Goal: Book appointment/travel/reservation

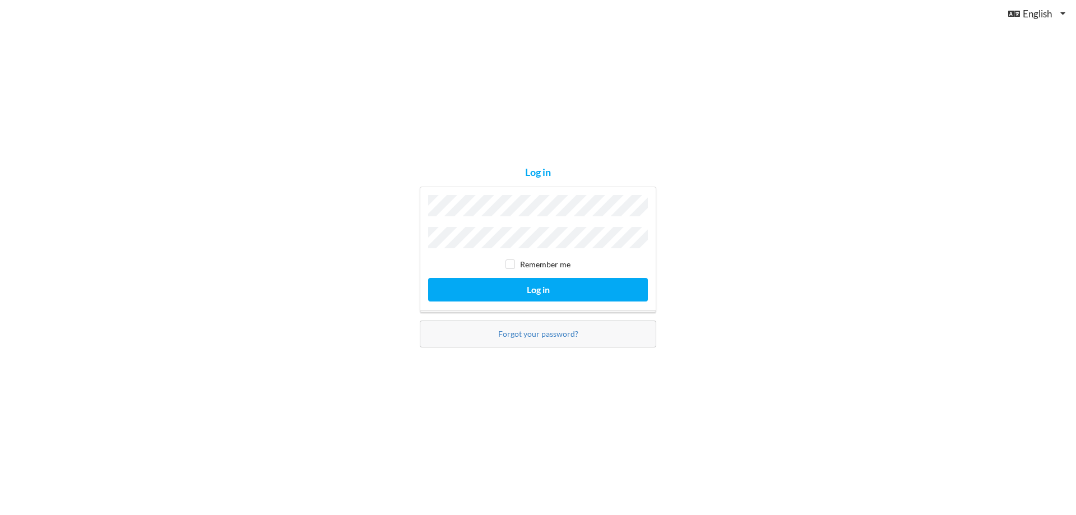
click at [428, 278] on button "Log in" at bounding box center [538, 289] width 220 height 23
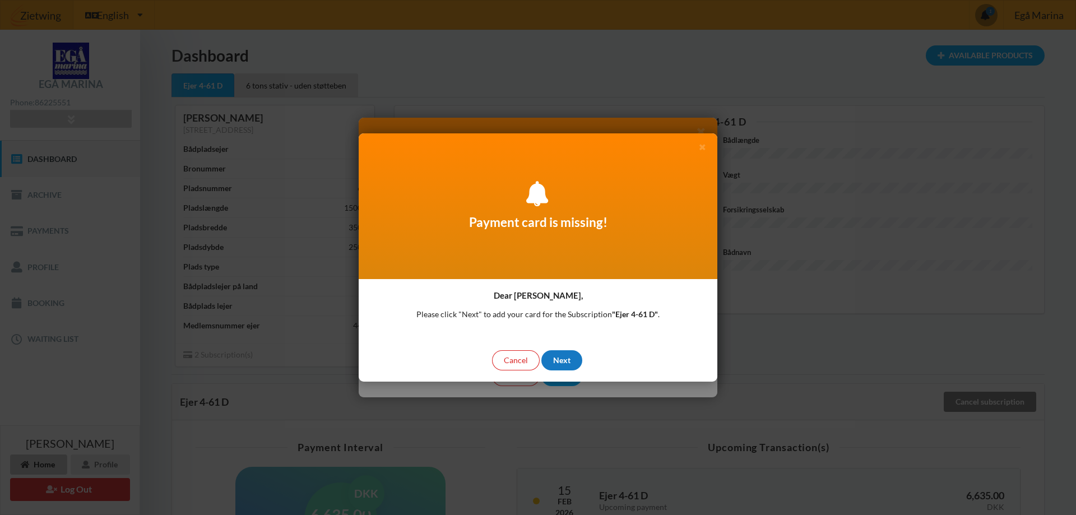
click at [561, 359] on div "Next" at bounding box center [561, 360] width 41 height 20
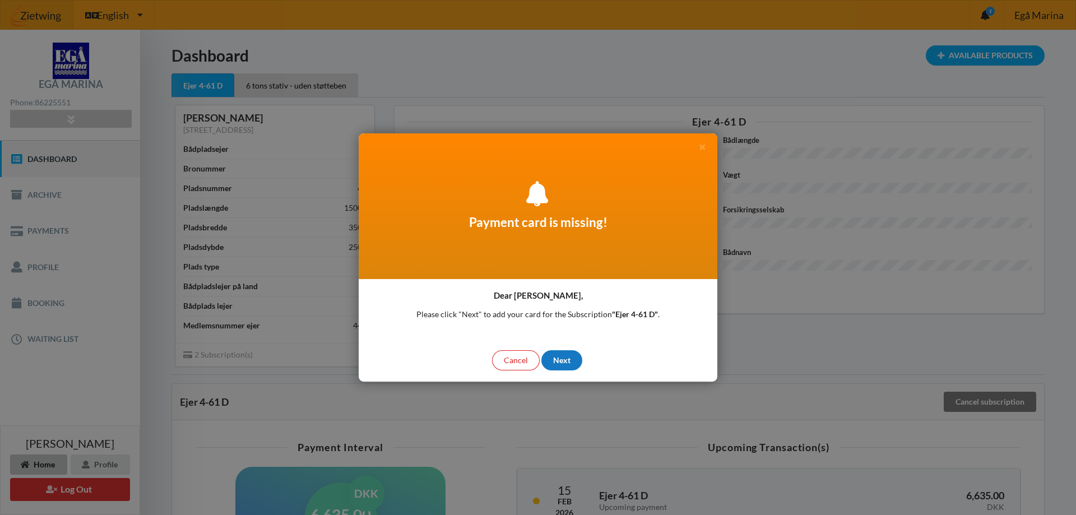
click at [559, 357] on div "Next" at bounding box center [561, 360] width 41 height 20
click at [513, 354] on div "Cancel" at bounding box center [516, 360] width 48 height 20
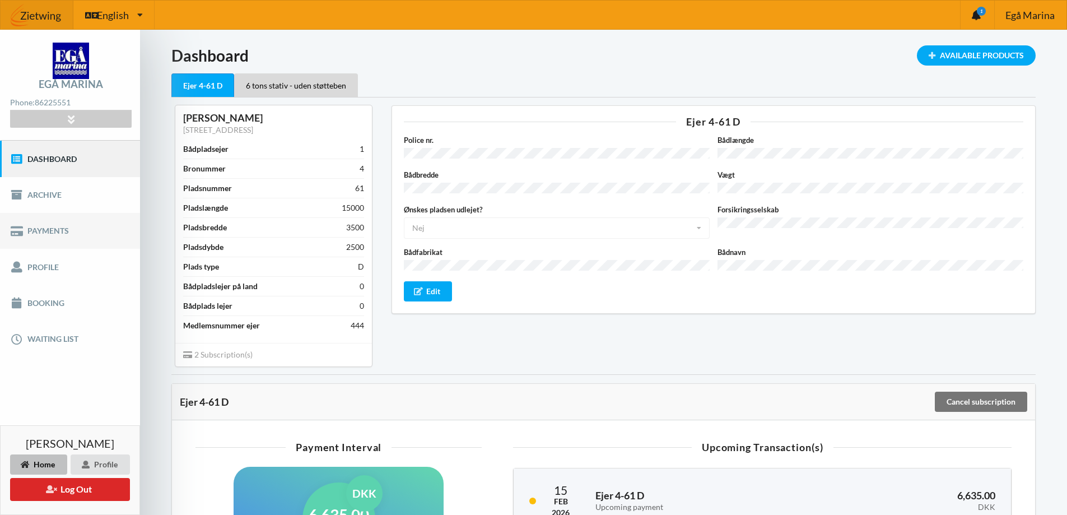
click at [55, 230] on link "Payments" at bounding box center [70, 231] width 140 height 36
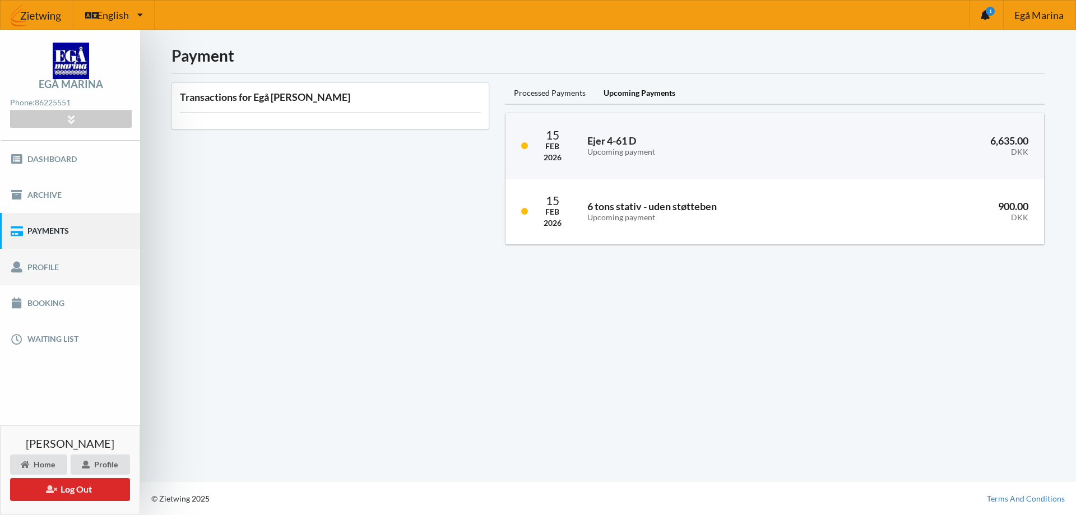
click at [33, 261] on link "Profile" at bounding box center [70, 267] width 140 height 36
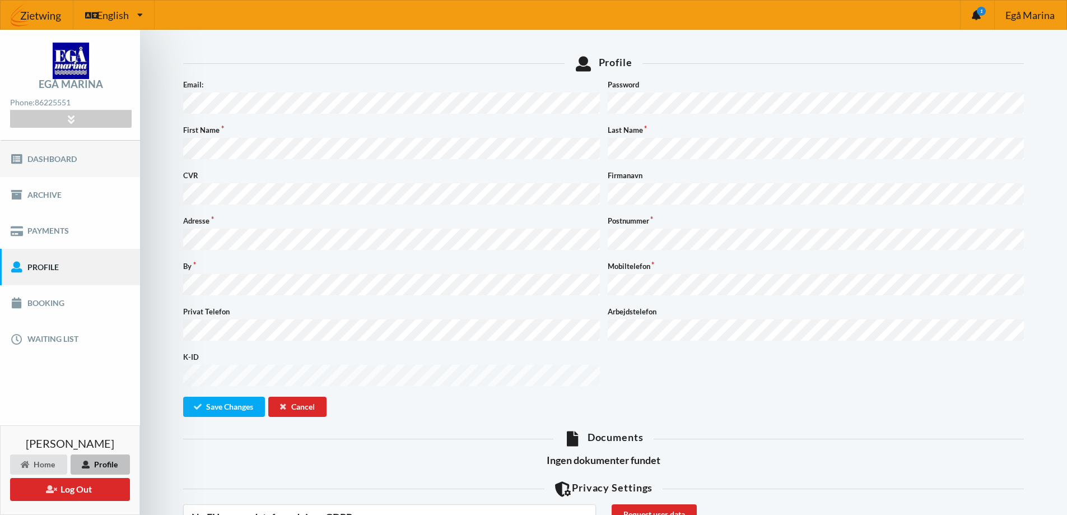
click at [29, 154] on link "Dashboard" at bounding box center [70, 159] width 140 height 36
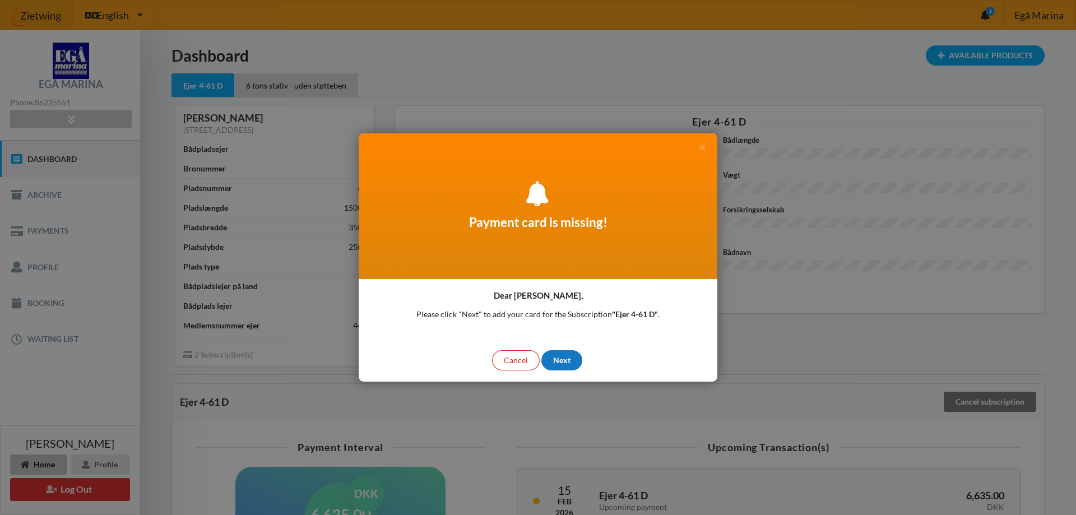
click at [561, 357] on div "Next" at bounding box center [561, 360] width 41 height 20
click at [518, 352] on div "Cancel" at bounding box center [516, 360] width 48 height 20
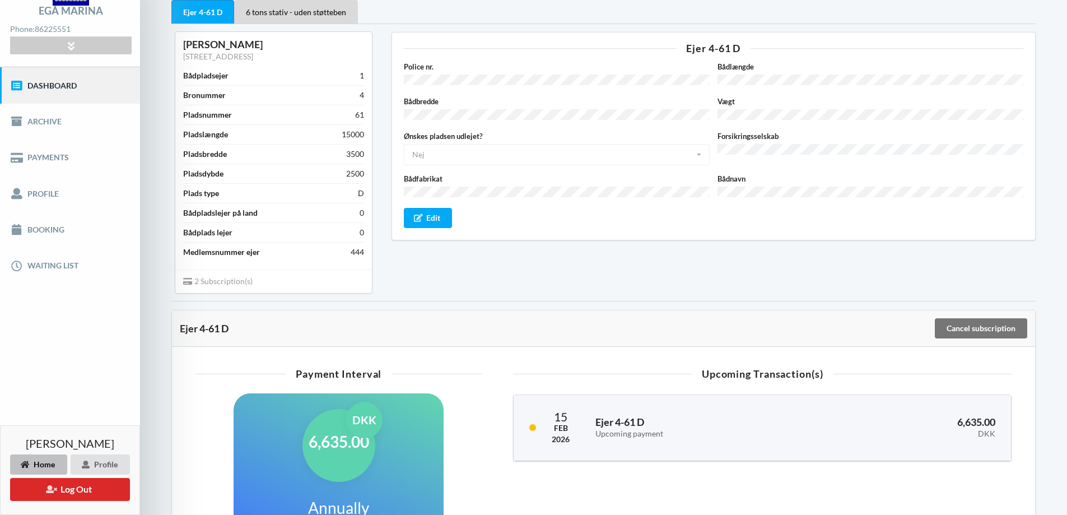
scroll to position [56, 0]
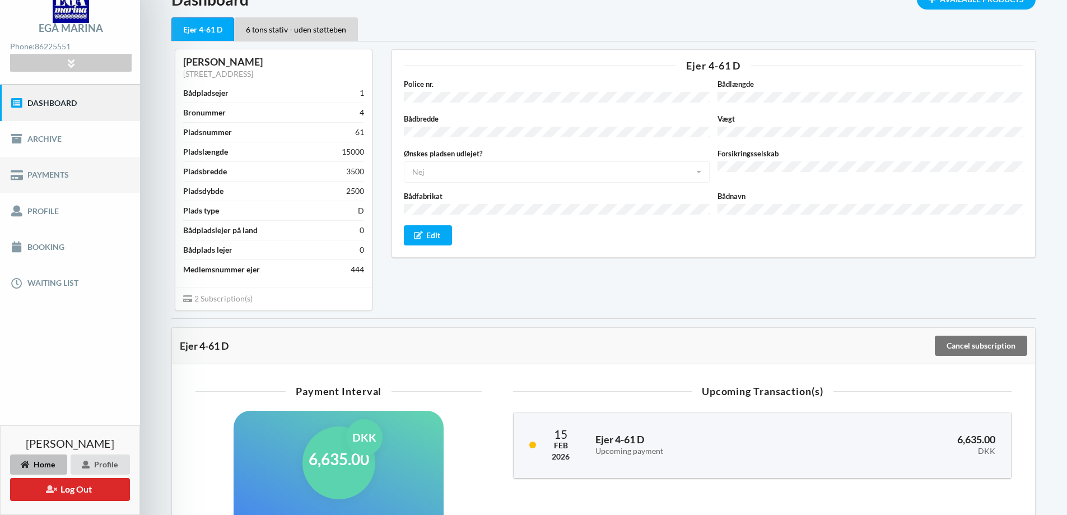
click at [38, 171] on link "Payments" at bounding box center [70, 175] width 140 height 36
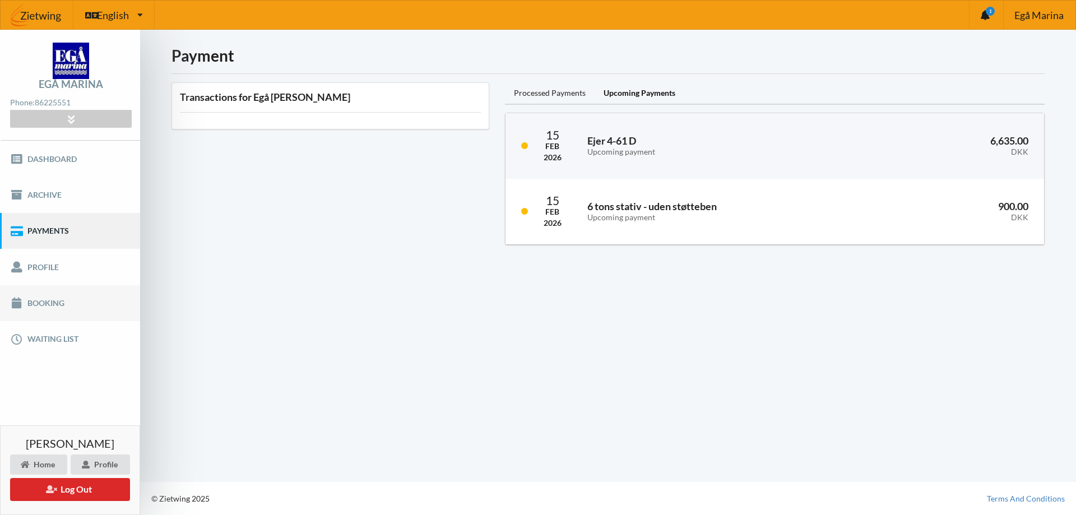
click at [29, 300] on link "Booking" at bounding box center [70, 303] width 140 height 36
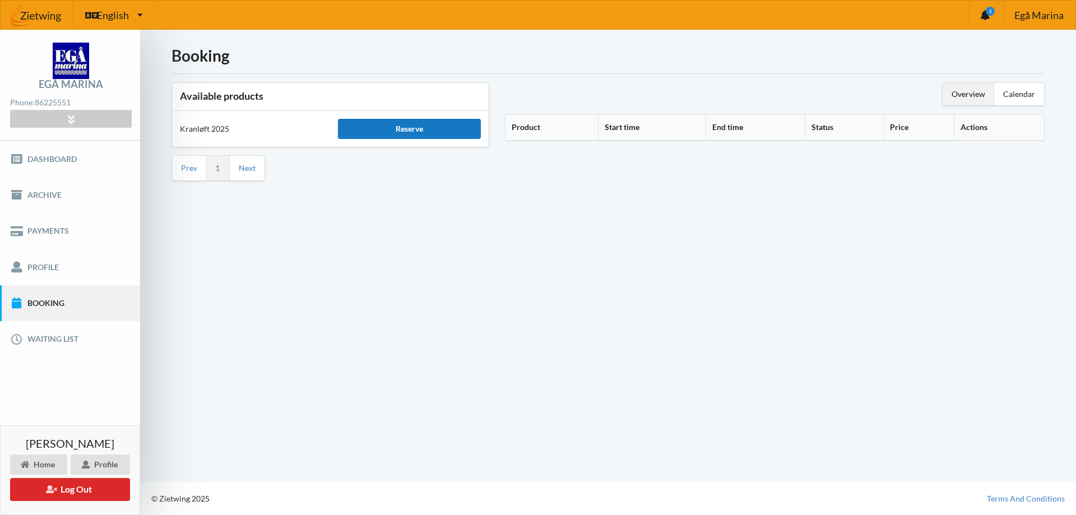
click at [412, 124] on div "Reserve" at bounding box center [409, 129] width 142 height 20
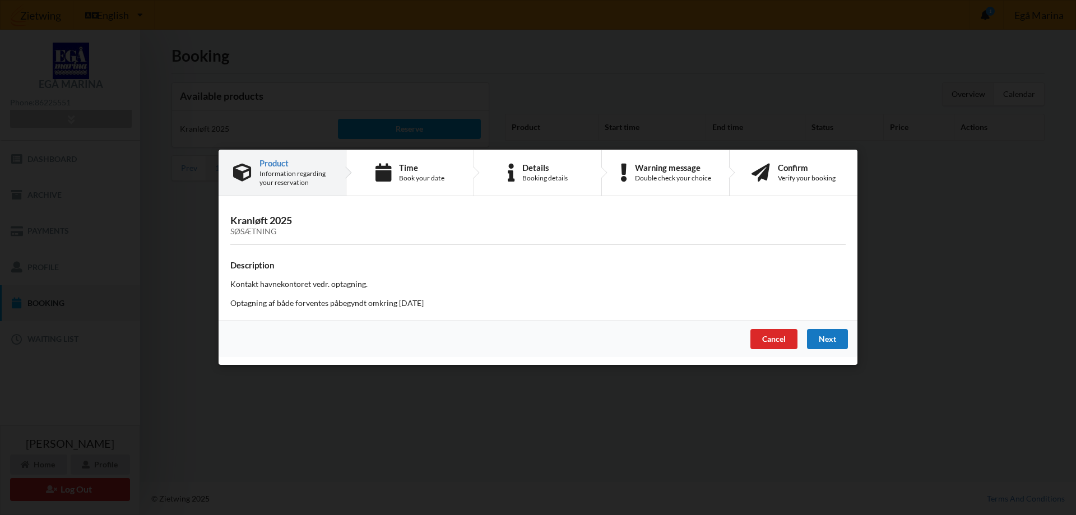
click at [832, 336] on div "Next" at bounding box center [827, 339] width 41 height 20
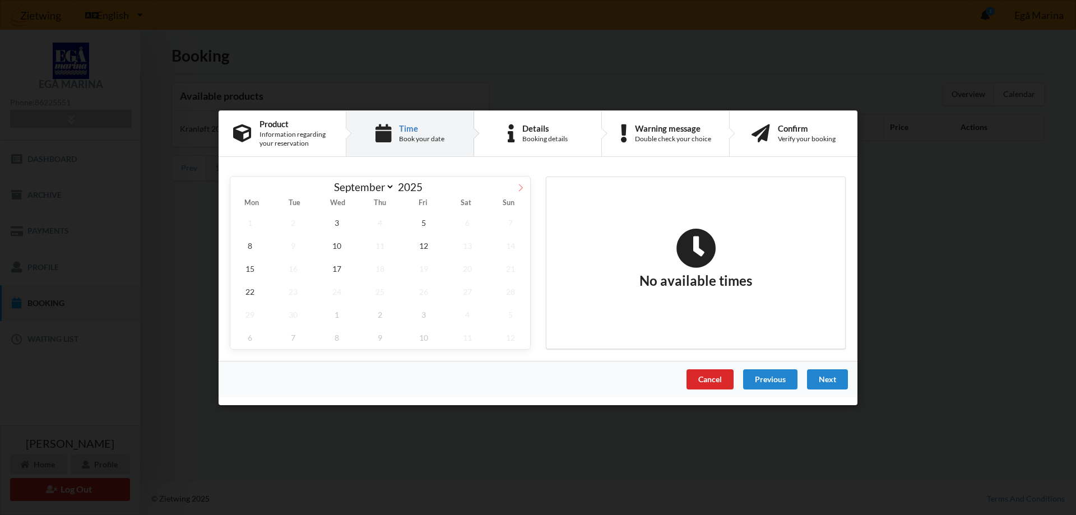
click at [519, 184] on icon at bounding box center [521, 187] width 8 height 8
click at [240, 188] on icon at bounding box center [240, 187] width 8 height 8
click at [519, 185] on icon at bounding box center [521, 187] width 8 height 8
click at [238, 184] on icon at bounding box center [240, 187] width 8 height 8
click at [522, 185] on icon at bounding box center [521, 187] width 8 height 8
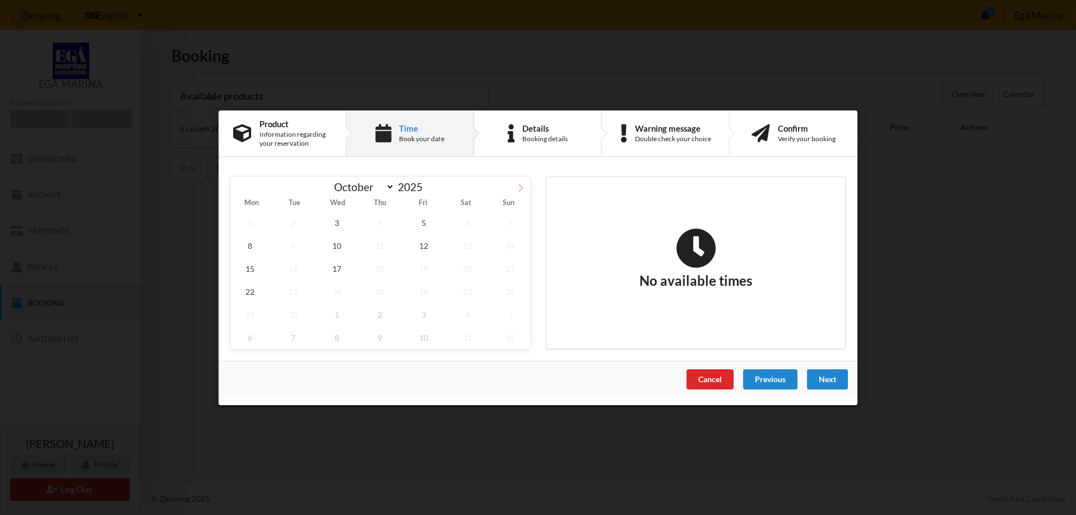
select select "9"
click at [378, 221] on span "2" at bounding box center [380, 222] width 39 height 23
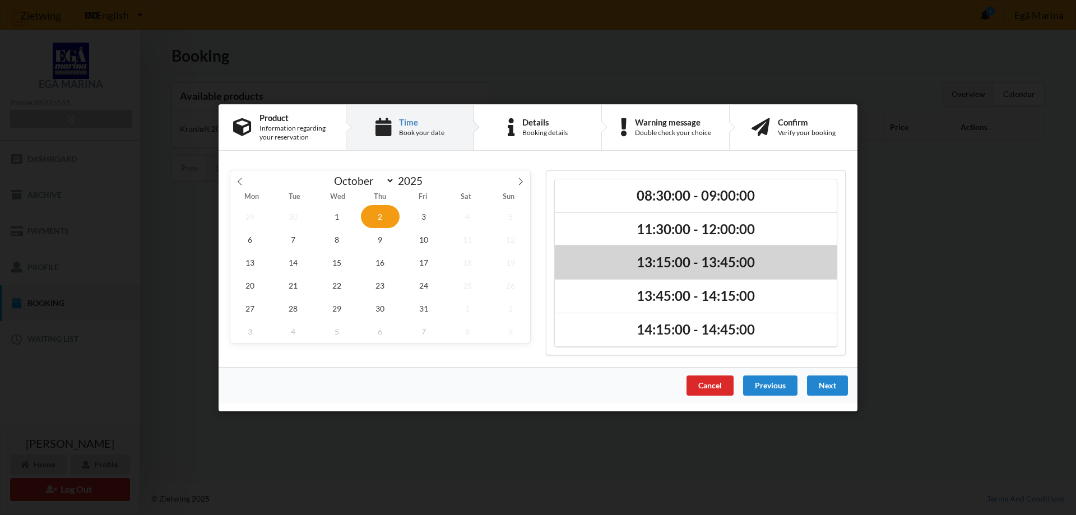
click at [688, 261] on h2 "13:15:00 - 13:45:00" at bounding box center [696, 262] width 266 height 17
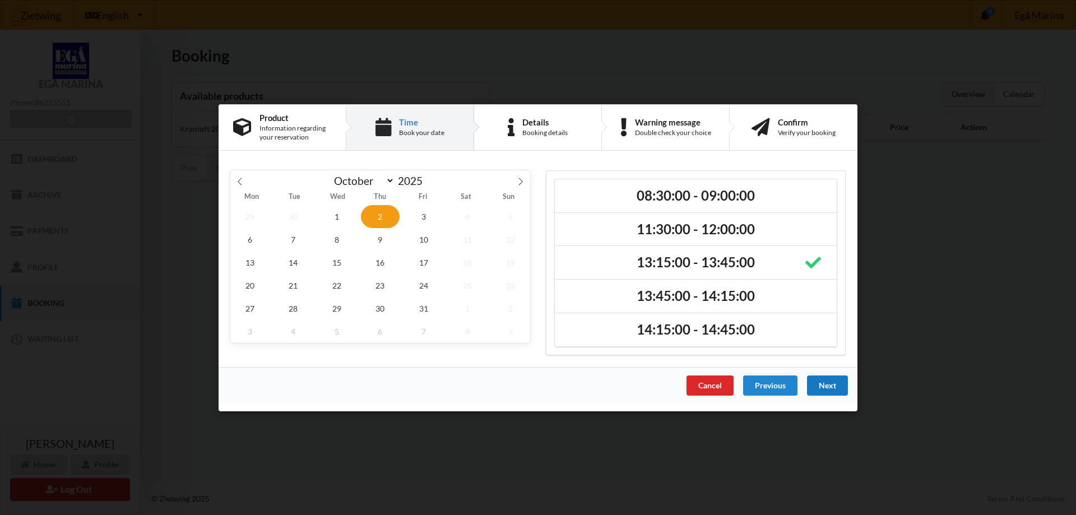
click at [830, 386] on div "Next" at bounding box center [827, 385] width 41 height 20
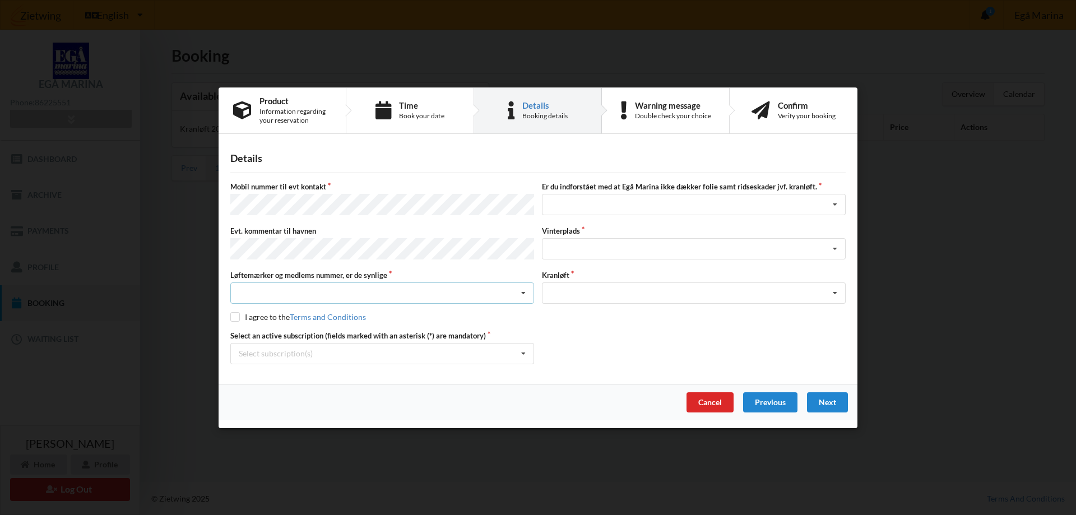
click at [524, 289] on icon at bounding box center [523, 293] width 17 height 21
click at [291, 330] on div "Ja, mine mærker er synlige og intakte" at bounding box center [382, 334] width 303 height 21
click at [235, 317] on input "checkbox" at bounding box center [235, 317] width 10 height 10
checkbox input "true"
click at [835, 206] on icon at bounding box center [835, 204] width 17 height 21
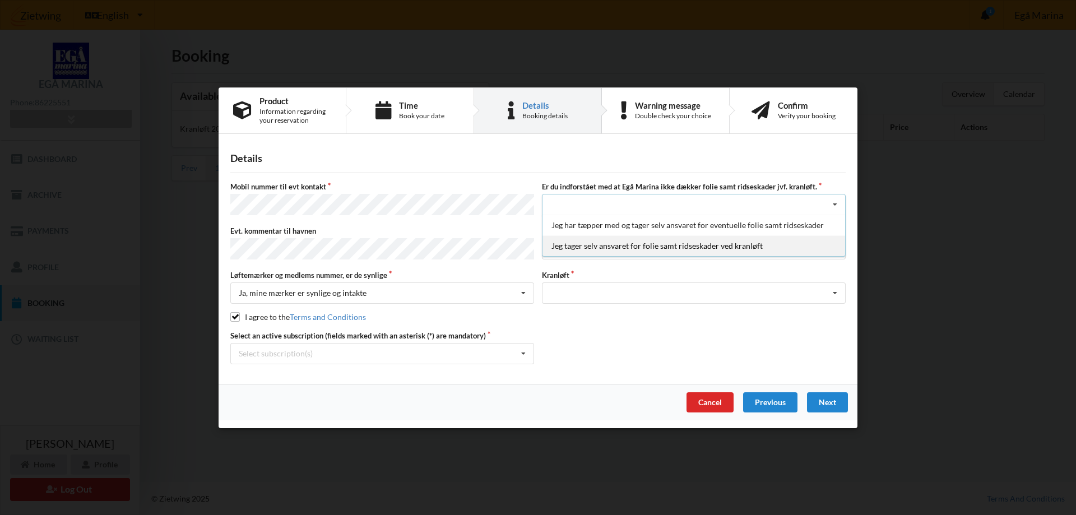
click at [669, 249] on div "Jeg tager selv ansvaret for folie samt ridseskader ved kranløft" at bounding box center [693, 245] width 303 height 21
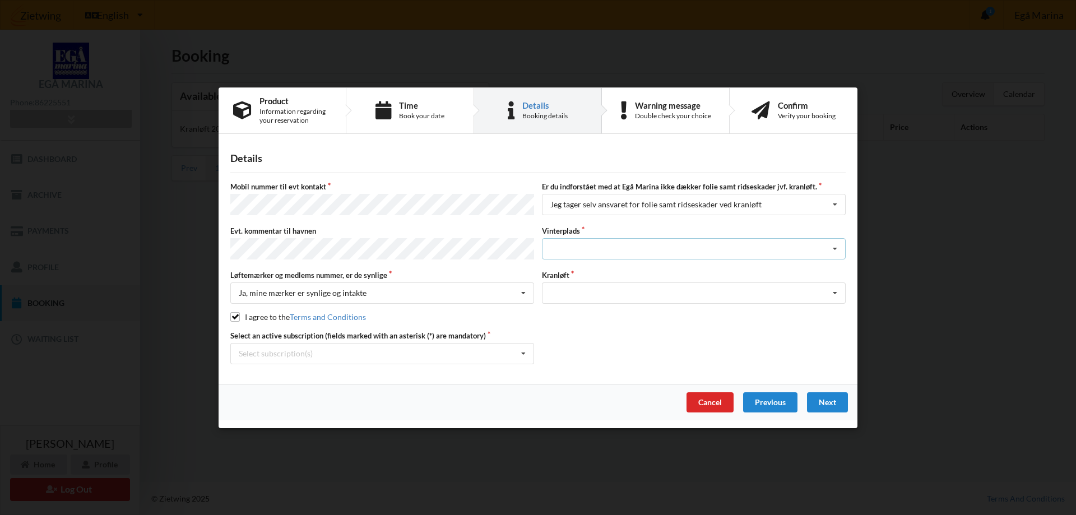
click at [834, 246] on icon at bounding box center [835, 249] width 17 height 21
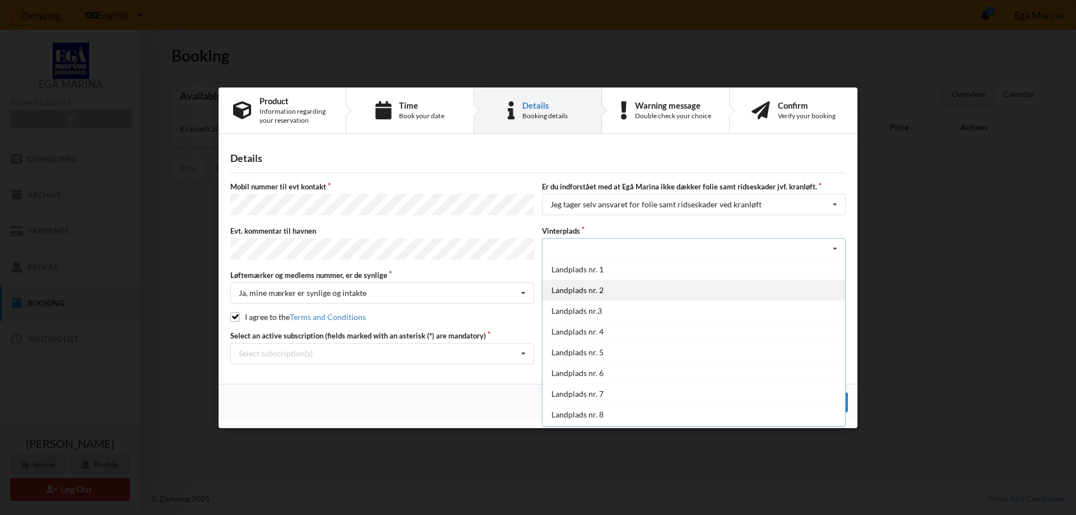
click at [580, 287] on div "Landplads nr. 2" at bounding box center [693, 290] width 303 height 21
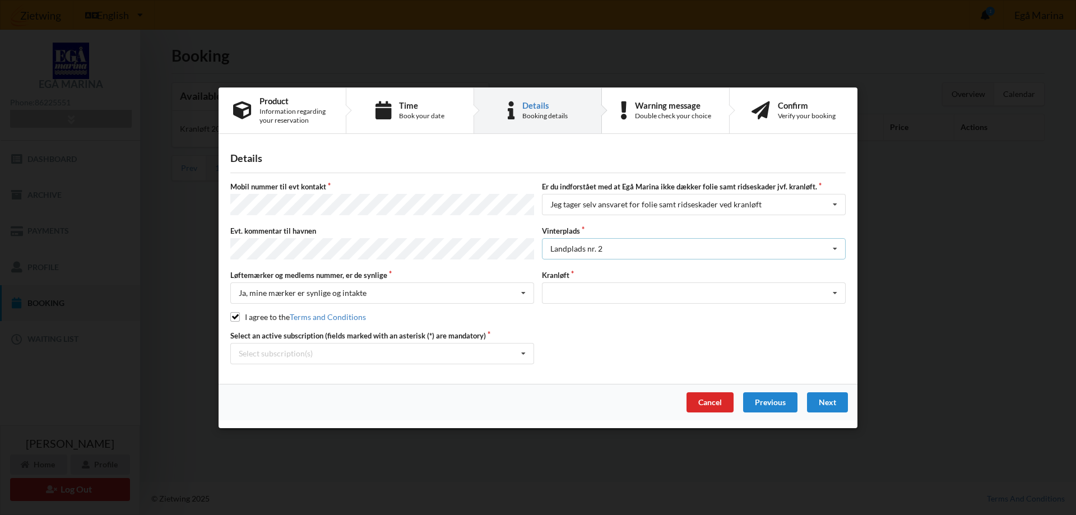
click at [837, 245] on icon at bounding box center [835, 249] width 17 height 21
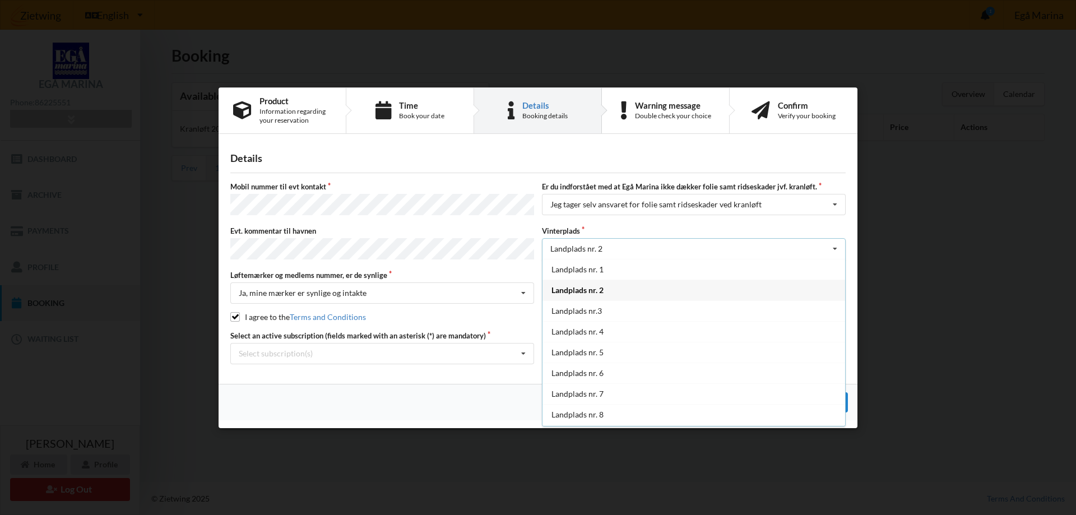
scroll to position [21, 0]
click at [564, 288] on div "Landplads nr.3" at bounding box center [693, 290] width 303 height 21
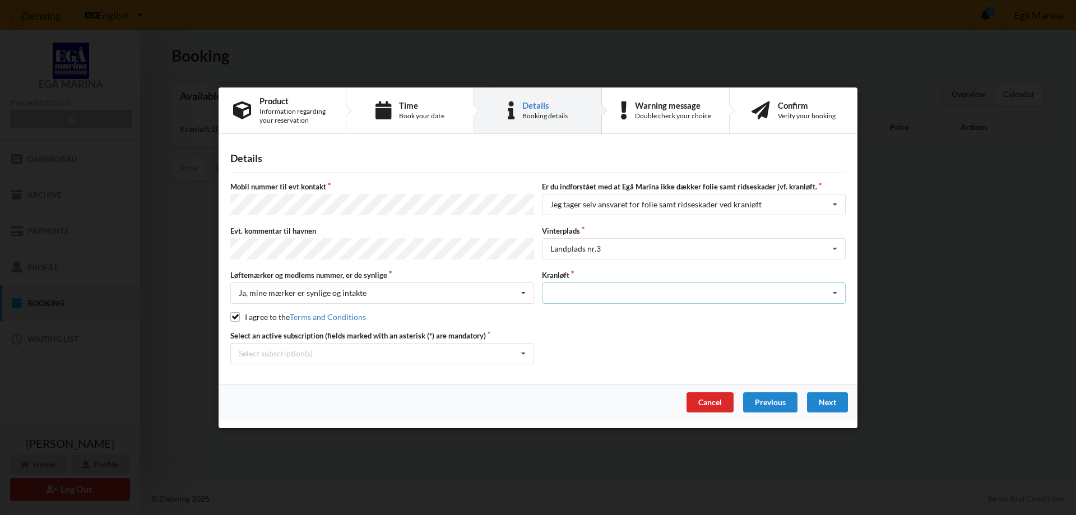
click at [834, 289] on icon at bounding box center [835, 293] width 17 height 21
click at [581, 310] on div "Optagning" at bounding box center [693, 313] width 303 height 21
click at [835, 247] on icon at bounding box center [835, 249] width 17 height 21
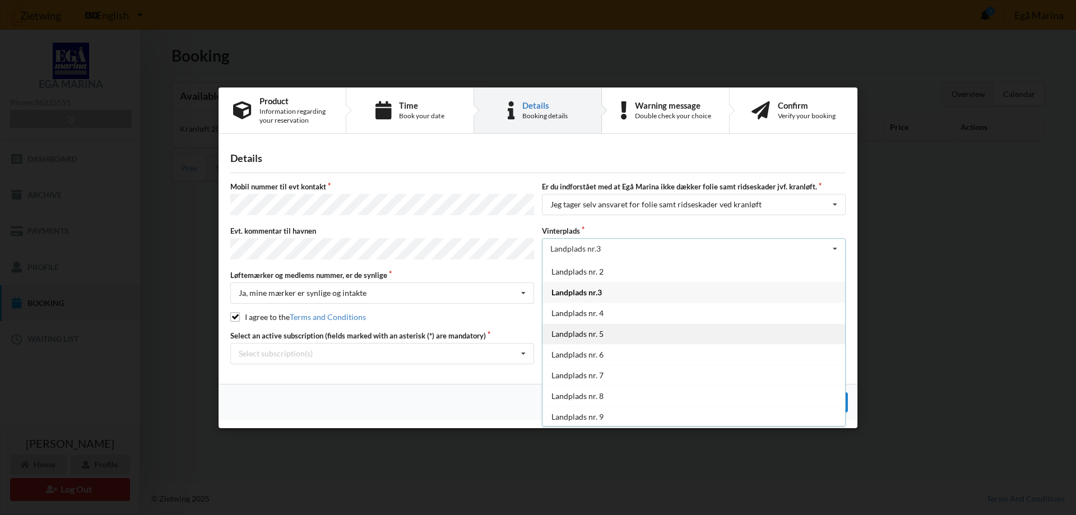
scroll to position [0, 0]
click at [585, 290] on div "Landplads nr. 2" at bounding box center [693, 290] width 303 height 21
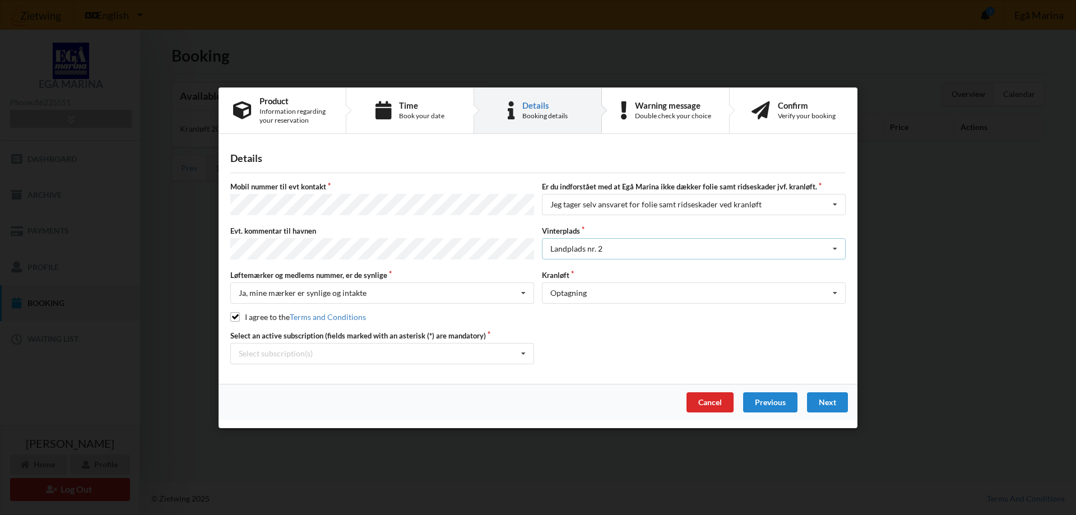
click at [834, 245] on icon at bounding box center [835, 249] width 17 height 21
click at [994, 213] on div "Are you sure you want to log out? No Yes Terms And Conditions Brugerbetingelser…" at bounding box center [538, 257] width 1076 height 515
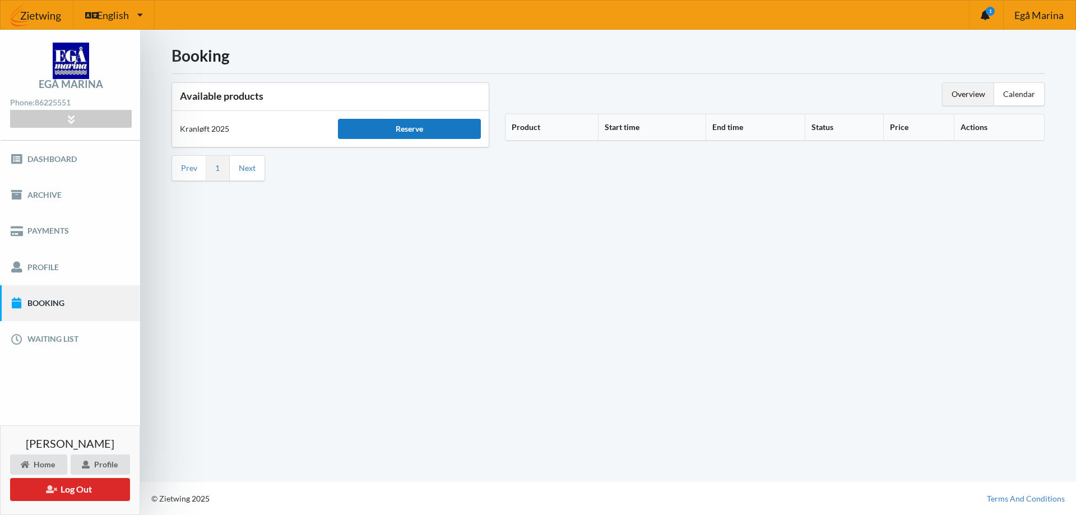
click at [404, 126] on div "Reserve" at bounding box center [409, 129] width 142 height 20
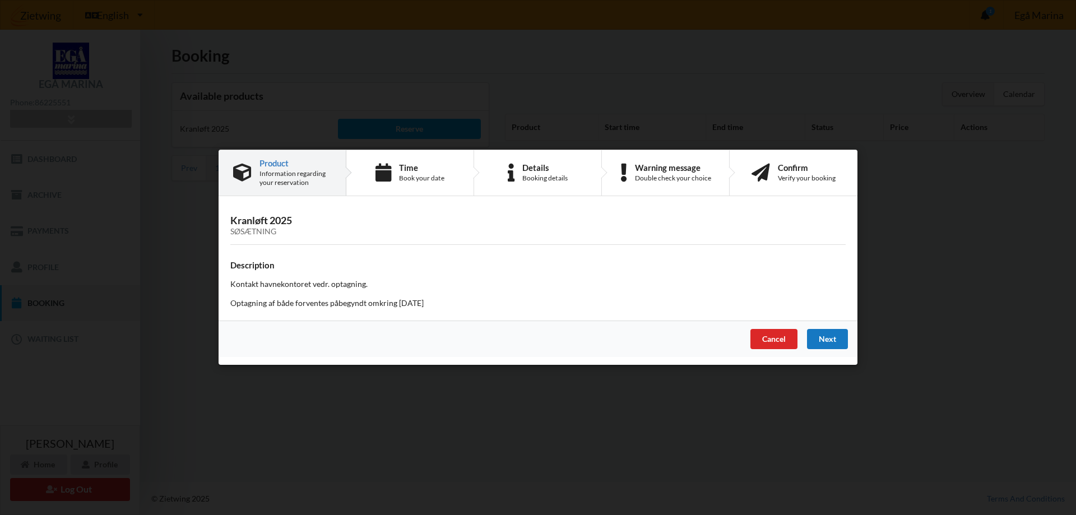
click at [825, 337] on div "Next" at bounding box center [827, 339] width 41 height 20
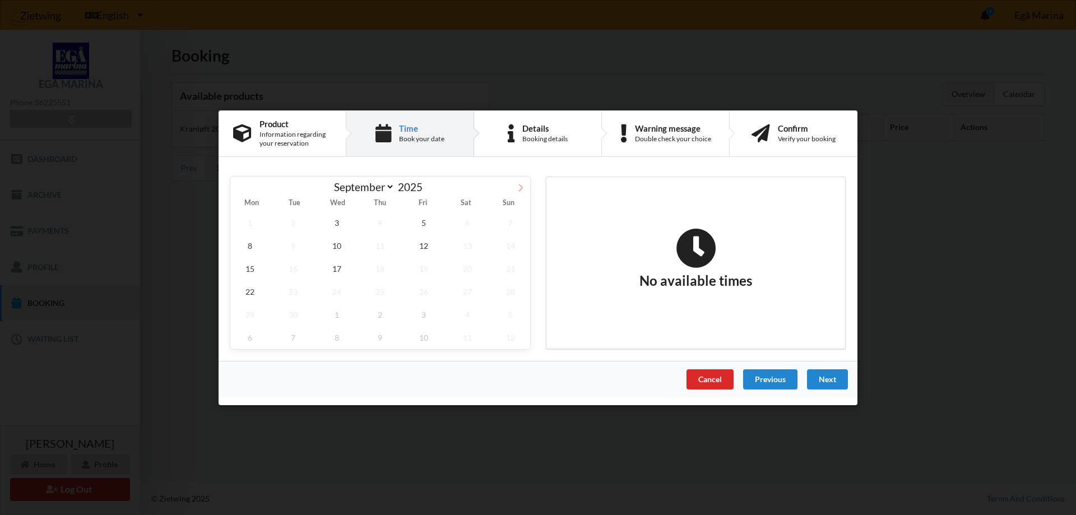
click at [523, 186] on icon at bounding box center [521, 187] width 8 height 8
select select "9"
click at [377, 219] on span "2" at bounding box center [380, 222] width 39 height 23
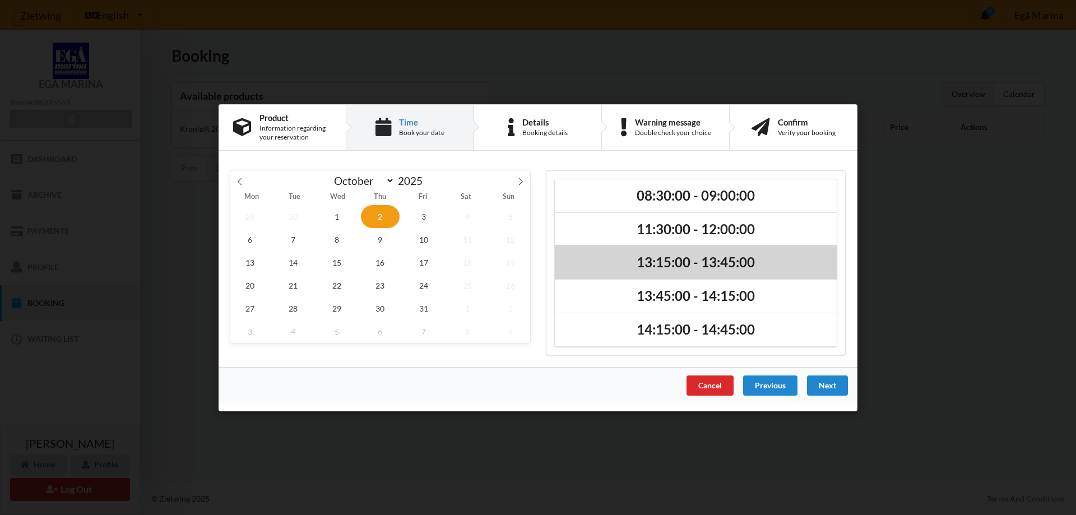
click at [701, 263] on h2 "13:15:00 - 13:45:00" at bounding box center [696, 262] width 266 height 17
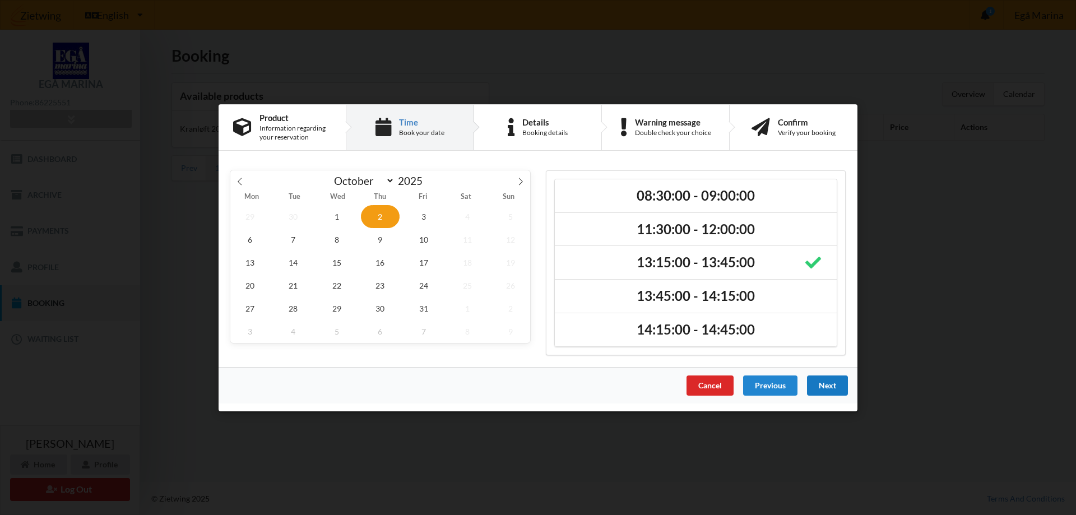
click at [831, 386] on div "Next" at bounding box center [827, 385] width 41 height 20
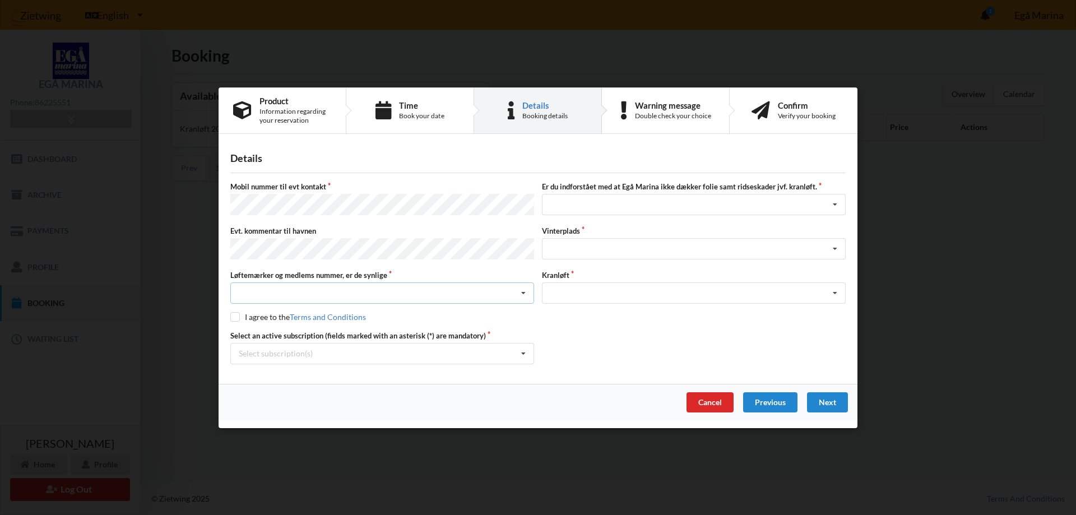
click at [523, 288] on icon at bounding box center [523, 293] width 17 height 21
click at [249, 331] on div "Ja, mine mærker er synlige og intakte" at bounding box center [382, 334] width 303 height 21
click at [235, 312] on input "checkbox" at bounding box center [235, 317] width 10 height 10
checkbox input "true"
click at [523, 350] on icon at bounding box center [523, 353] width 17 height 21
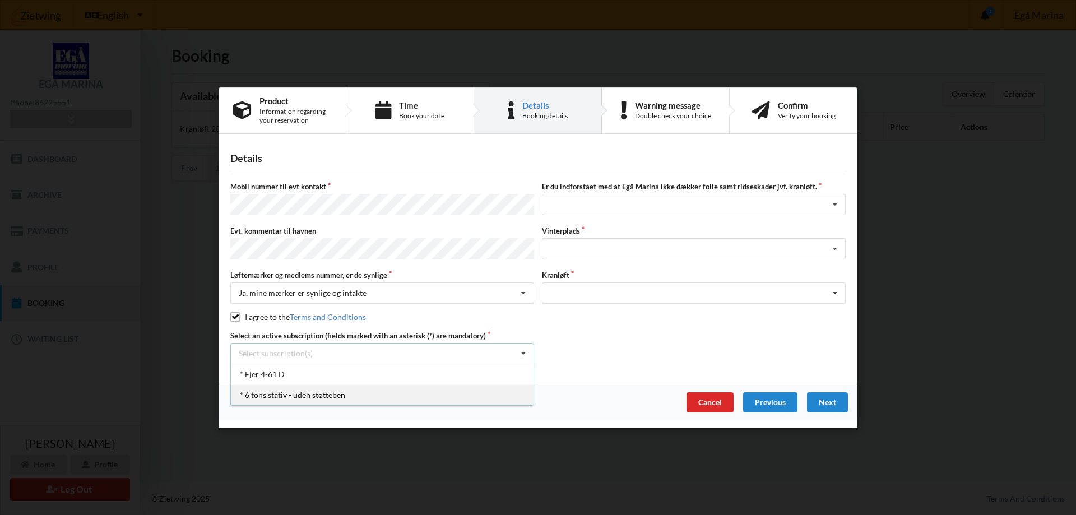
click at [254, 393] on div "* 6 tons stativ - uden støtteben" at bounding box center [382, 394] width 303 height 21
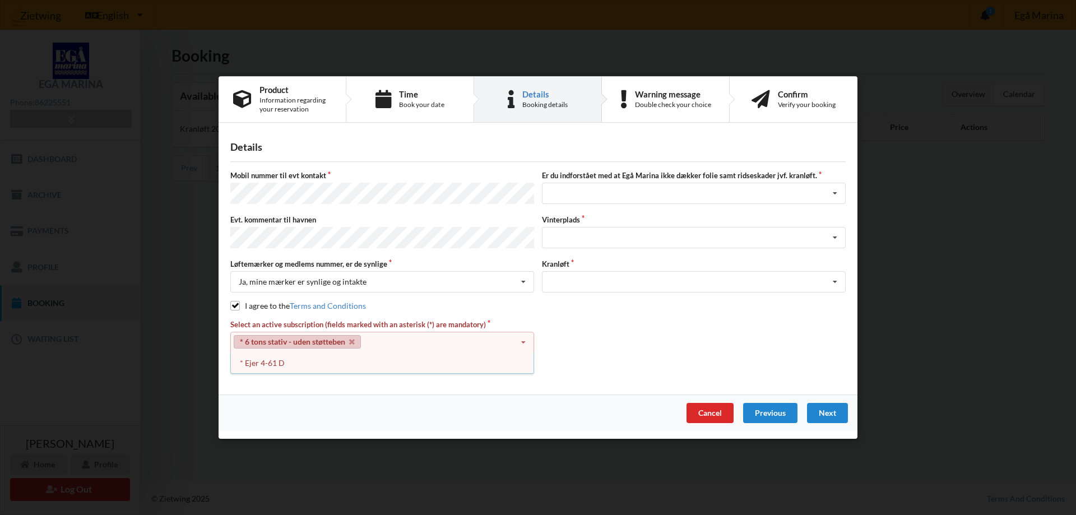
click at [676, 316] on div "Mobil nummer til evt kontakt Er du indforstået med at Egå Marina ikke dækker fo…" at bounding box center [537, 272] width 615 height 205
click at [628, 338] on div "Select an active subscription (fields marked with an asterisk (*) are mandatory…" at bounding box center [537, 346] width 623 height 55
click at [262, 358] on div "* Ejer 4-61 D" at bounding box center [382, 362] width 303 height 21
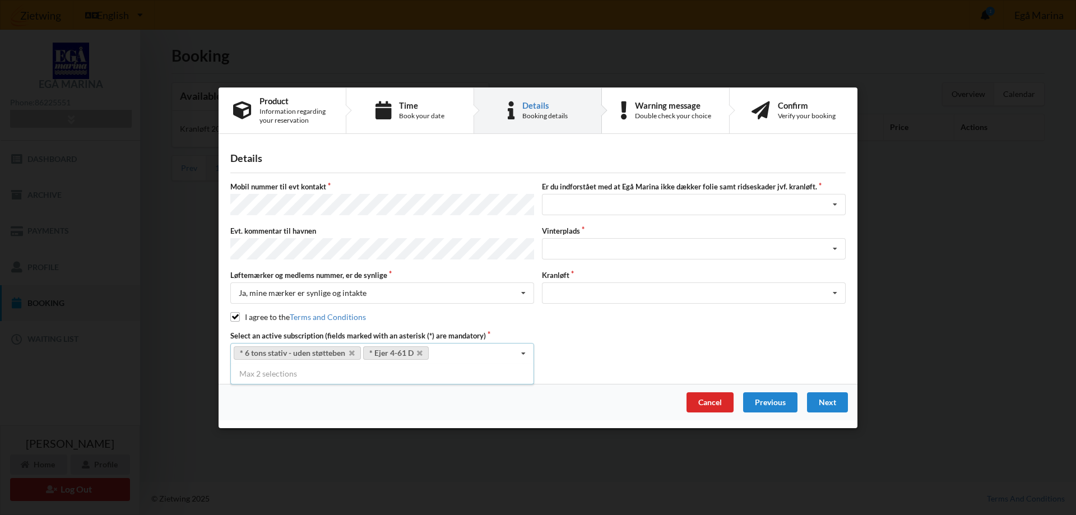
click at [694, 345] on div "Select an active subscription (fields marked with an asterisk (*) are mandatory…" at bounding box center [537, 347] width 623 height 34
click at [498, 349] on div "* 6 tons stativ - uden støtteben * Ejer 4-61 D Select subscription(s) * Ejer 4-…" at bounding box center [382, 352] width 304 height 21
click at [421, 350] on icon at bounding box center [420, 353] width 6 height 7
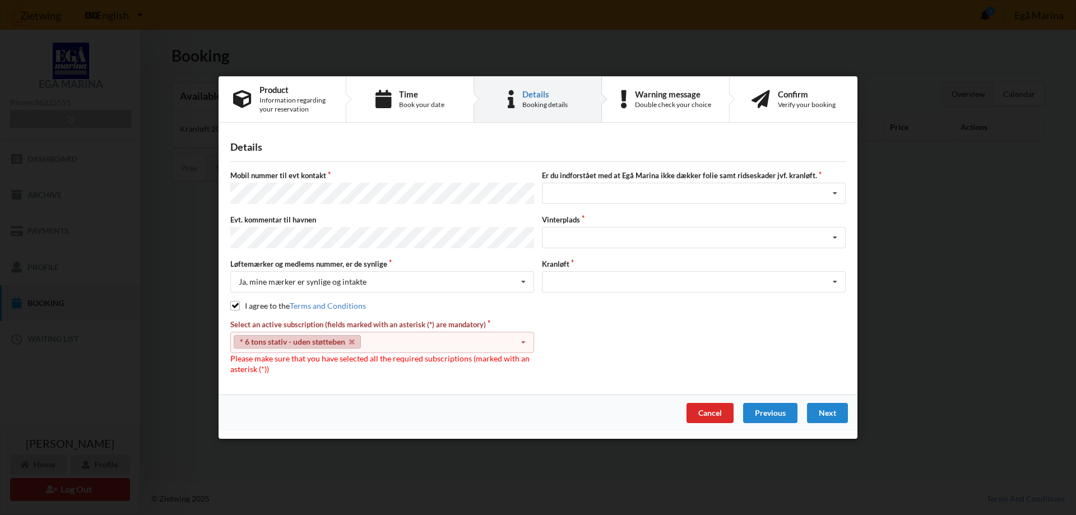
click at [526, 338] on icon at bounding box center [523, 342] width 17 height 21
click at [254, 355] on div "* Ejer 4-61 D" at bounding box center [382, 362] width 303 height 21
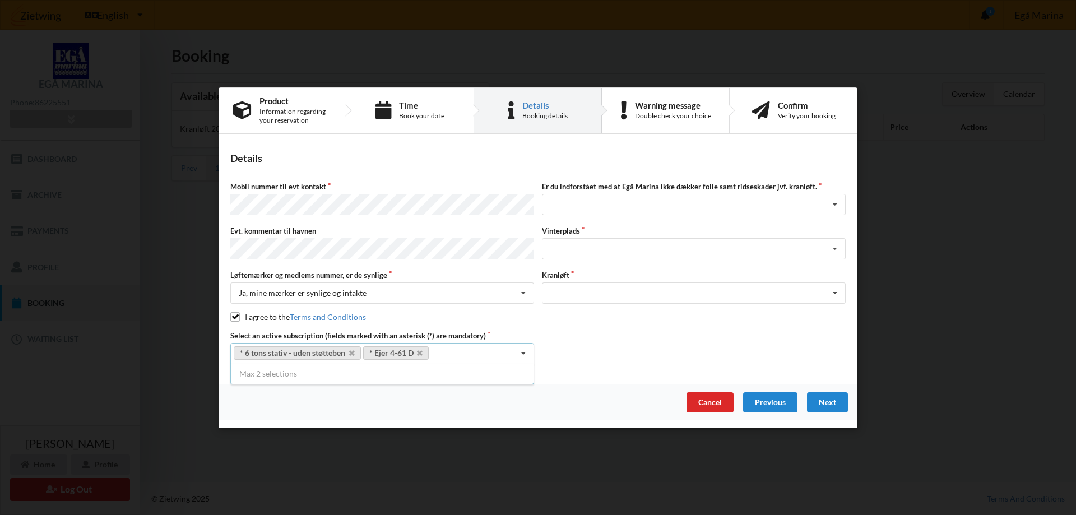
click at [676, 335] on div "Select an active subscription (fields marked with an asterisk (*) are mandatory…" at bounding box center [537, 347] width 623 height 34
click at [837, 204] on icon at bounding box center [835, 204] width 17 height 21
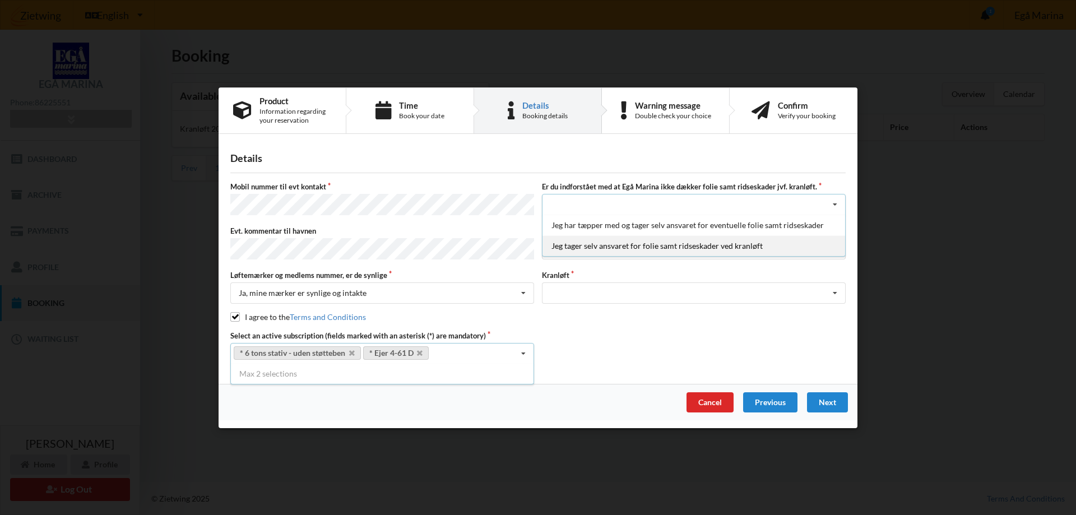
click at [591, 248] on div "Jeg tager selv ansvaret for folie samt ridseskader ved kranløft" at bounding box center [693, 245] width 303 height 21
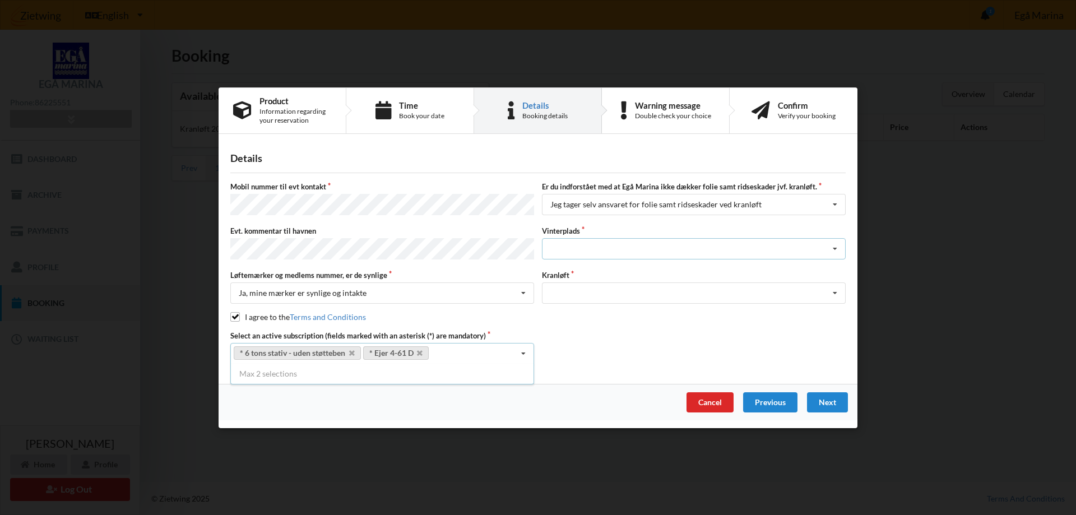
click at [834, 245] on icon at bounding box center [835, 249] width 17 height 21
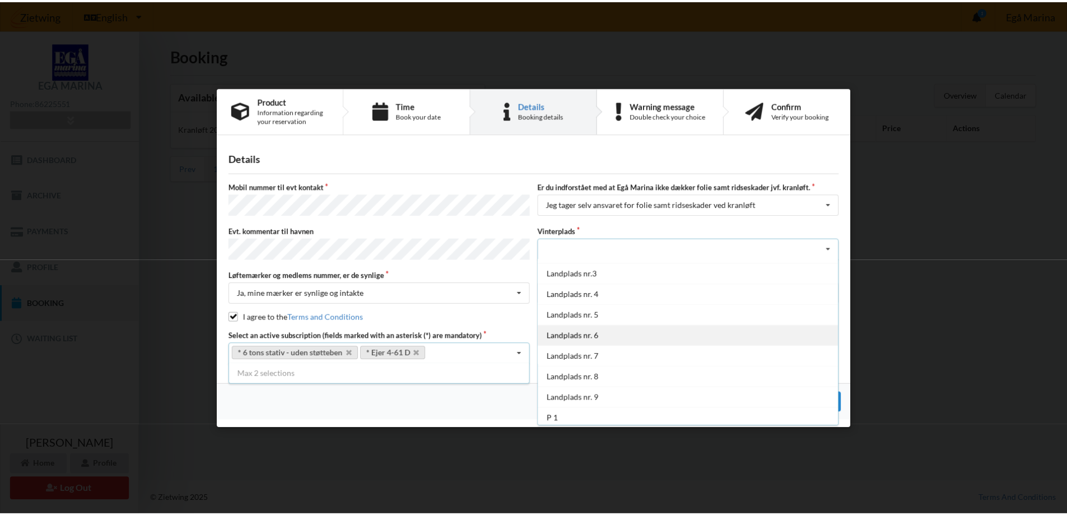
scroll to position [82, 0]
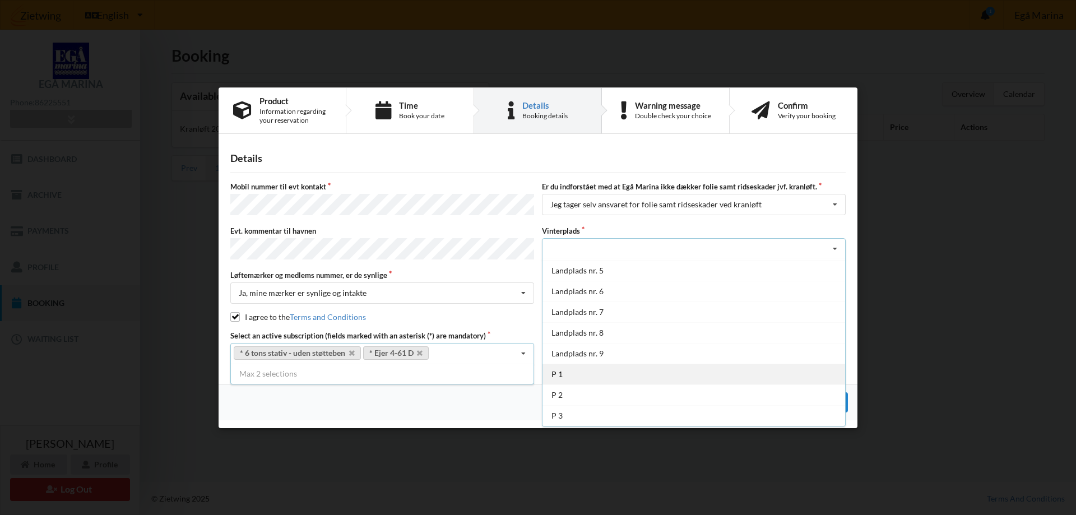
click at [557, 373] on div "P 1" at bounding box center [693, 374] width 303 height 21
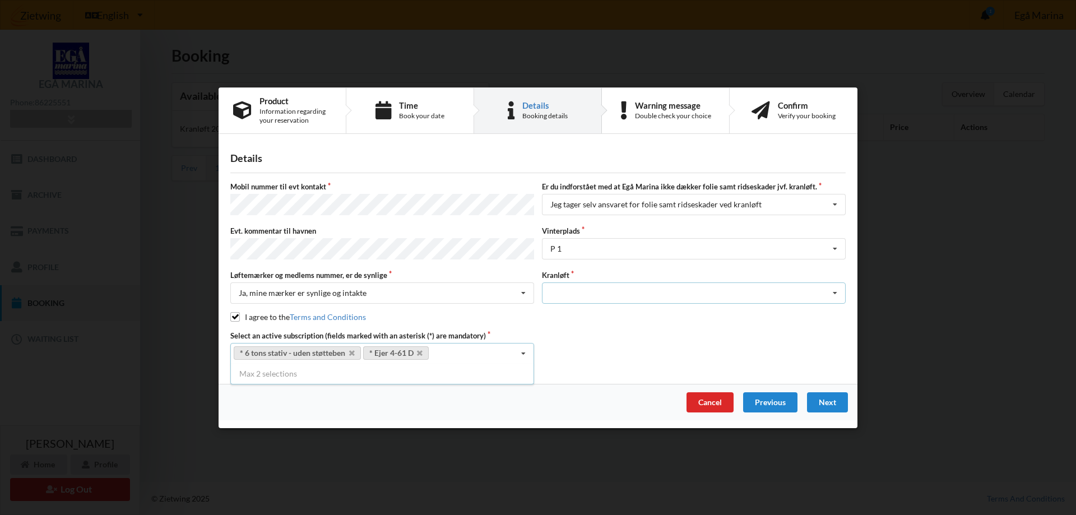
click at [834, 288] on icon at bounding box center [835, 293] width 17 height 21
click at [573, 308] on div "Optagning" at bounding box center [693, 313] width 303 height 21
click at [828, 397] on div "Next" at bounding box center [827, 402] width 41 height 20
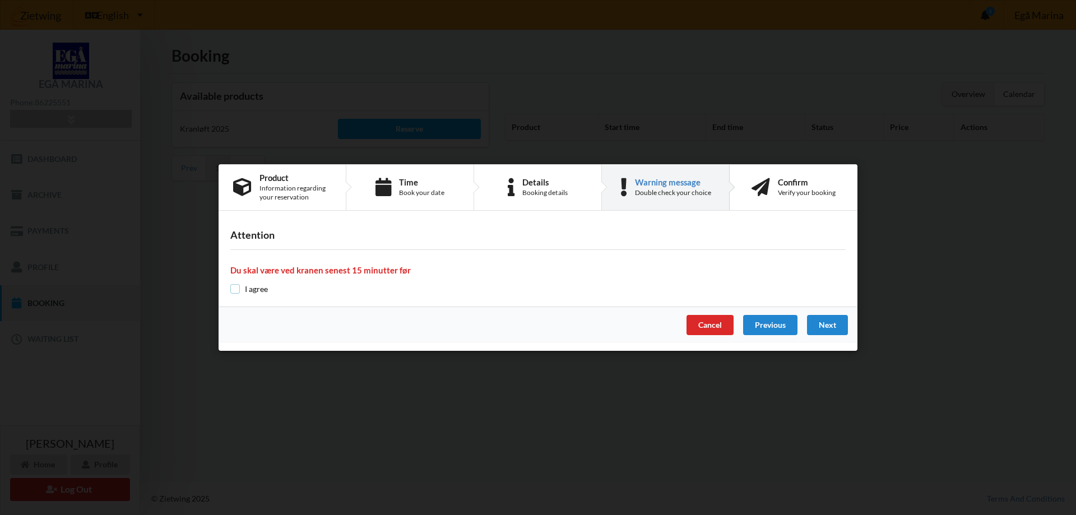
click at [231, 285] on input "checkbox" at bounding box center [235, 289] width 10 height 10
checkbox input "true"
click at [831, 322] on div "Next" at bounding box center [827, 325] width 41 height 20
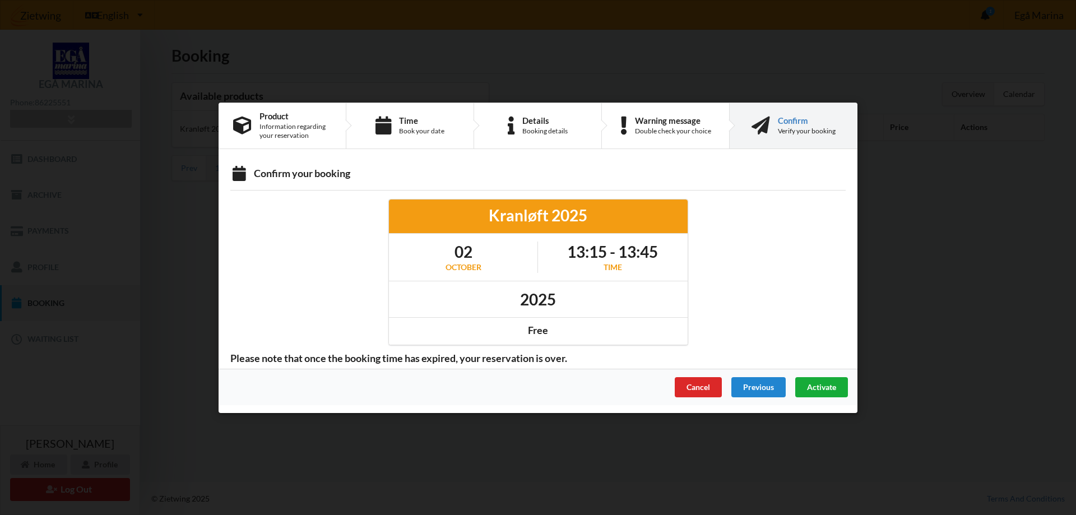
click at [817, 387] on span "Activate" at bounding box center [821, 387] width 29 height 10
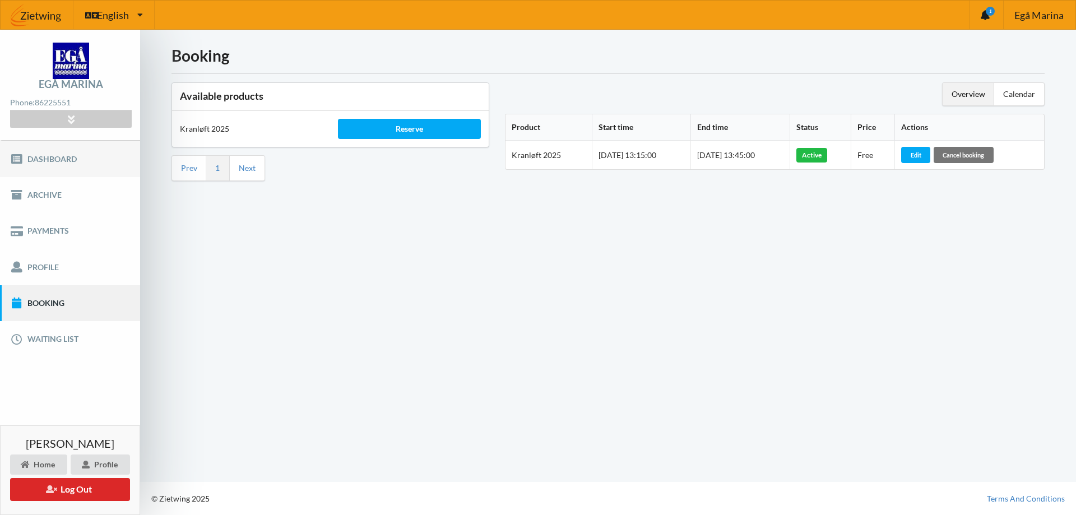
click at [44, 159] on link "Dashboard" at bounding box center [70, 159] width 140 height 36
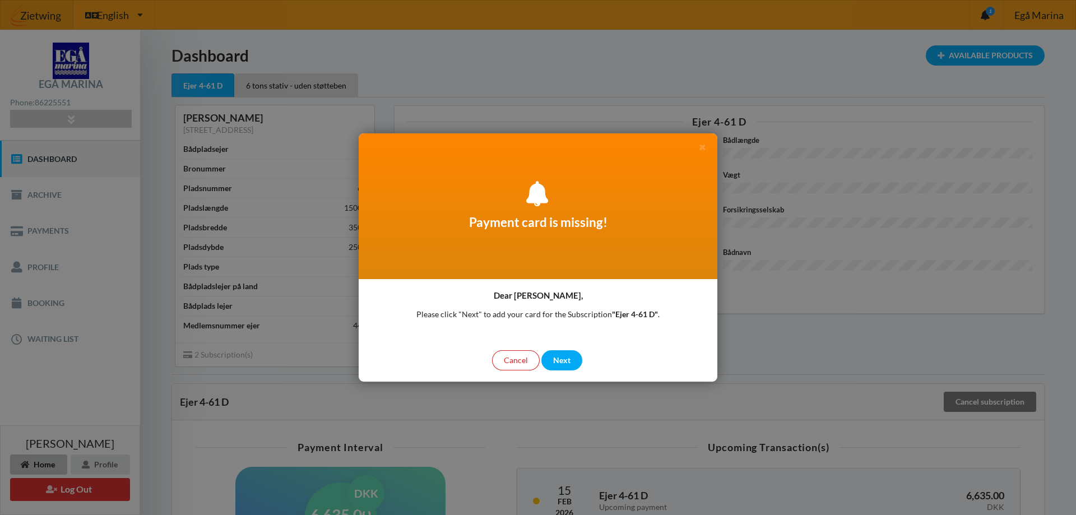
click at [1010, 170] on div at bounding box center [538, 257] width 1076 height 515
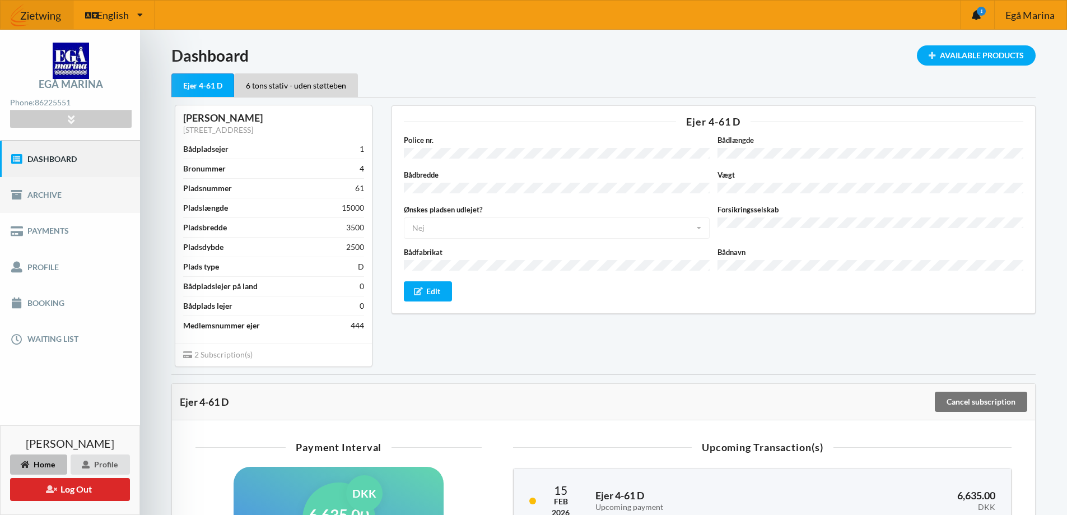
click at [35, 190] on link "Archive" at bounding box center [70, 195] width 140 height 36
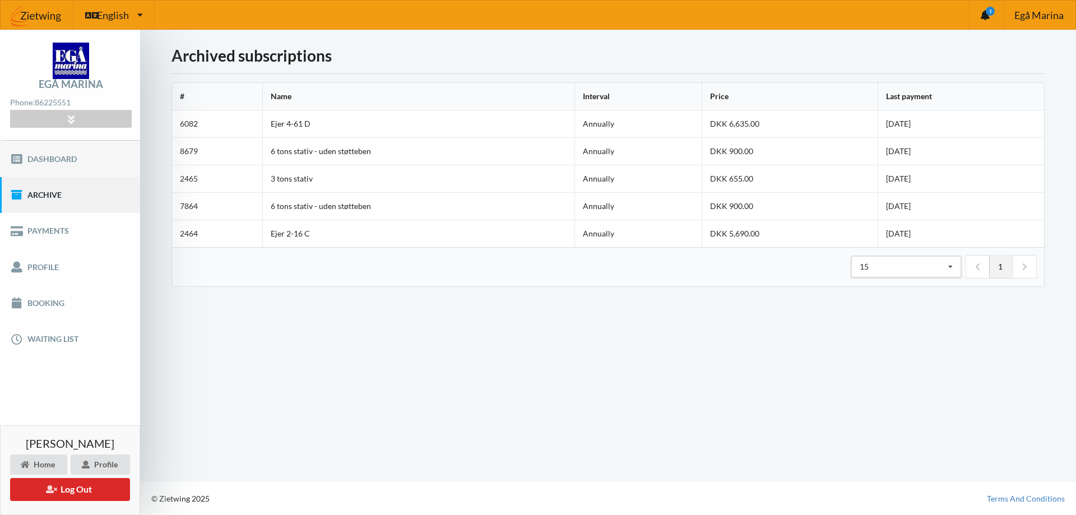
click at [31, 155] on link "Dashboard" at bounding box center [70, 159] width 140 height 36
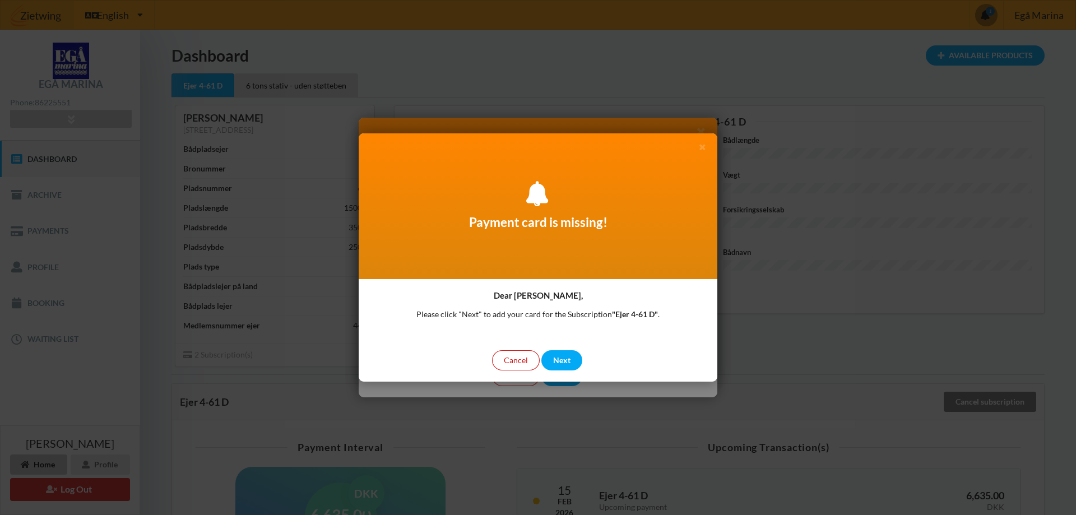
click at [514, 361] on div "Cancel" at bounding box center [516, 360] width 48 height 20
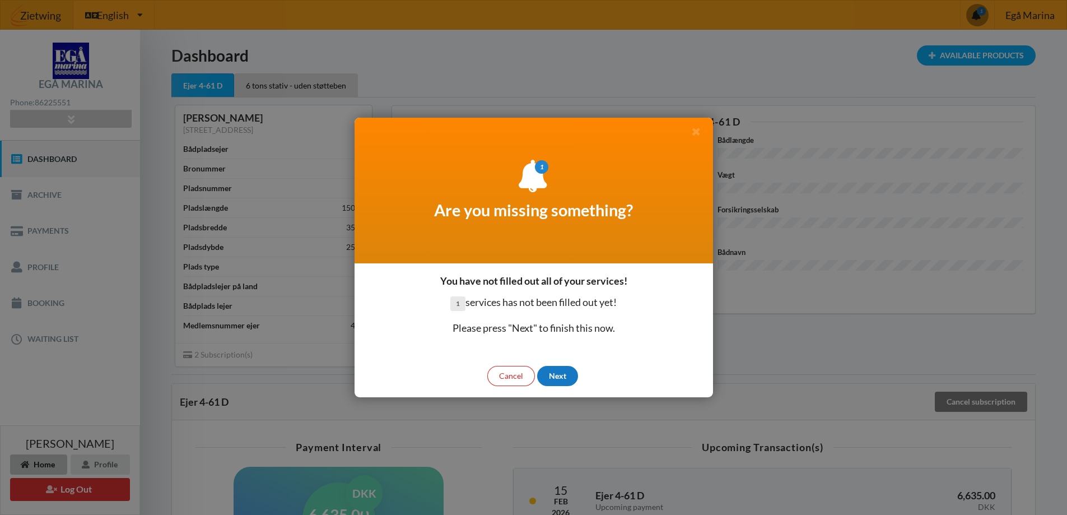
click at [557, 374] on div "Next" at bounding box center [557, 376] width 41 height 20
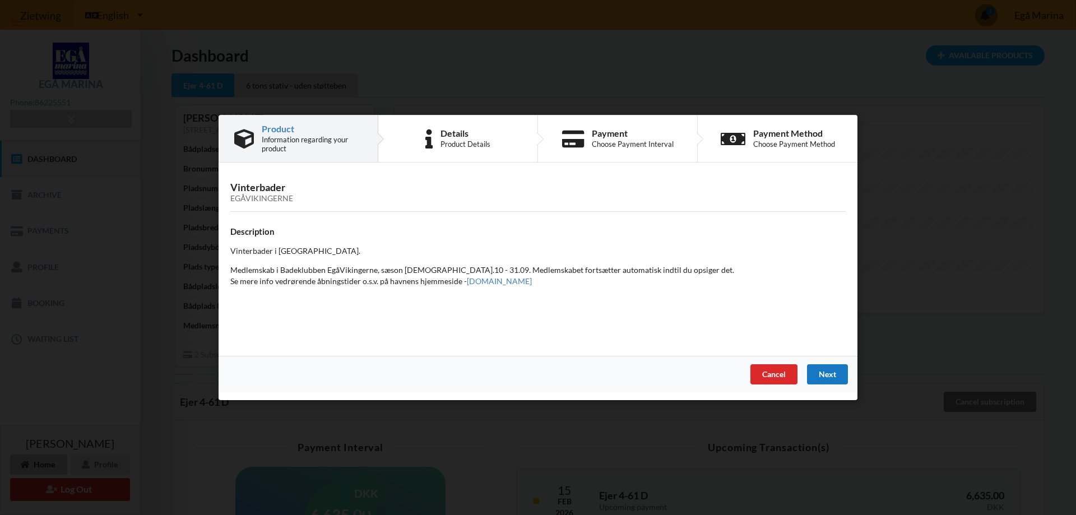
click at [830, 375] on div "Next" at bounding box center [827, 374] width 41 height 20
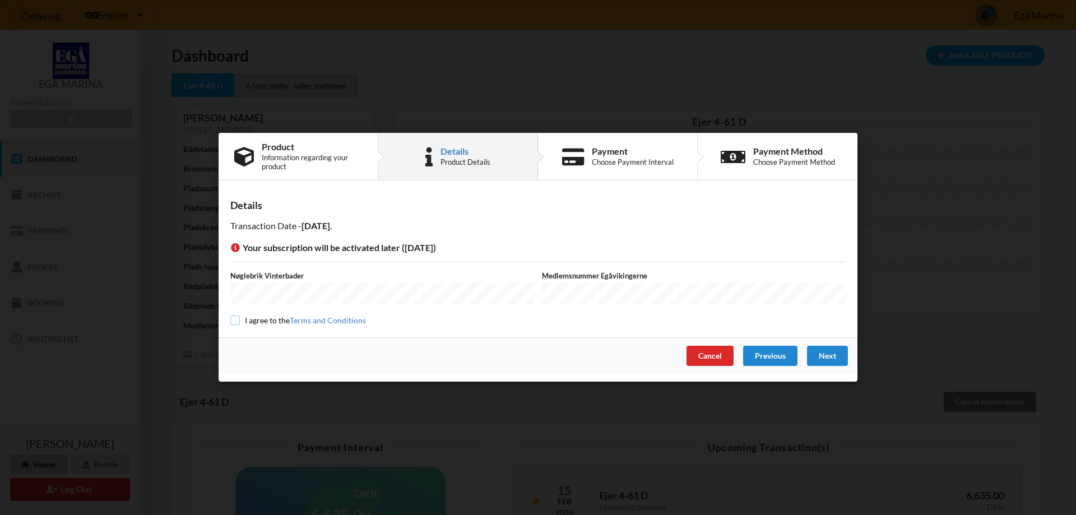
click at [235, 319] on input "checkbox" at bounding box center [235, 320] width 10 height 10
checkbox input "true"
click at [833, 354] on div "Next" at bounding box center [827, 356] width 41 height 20
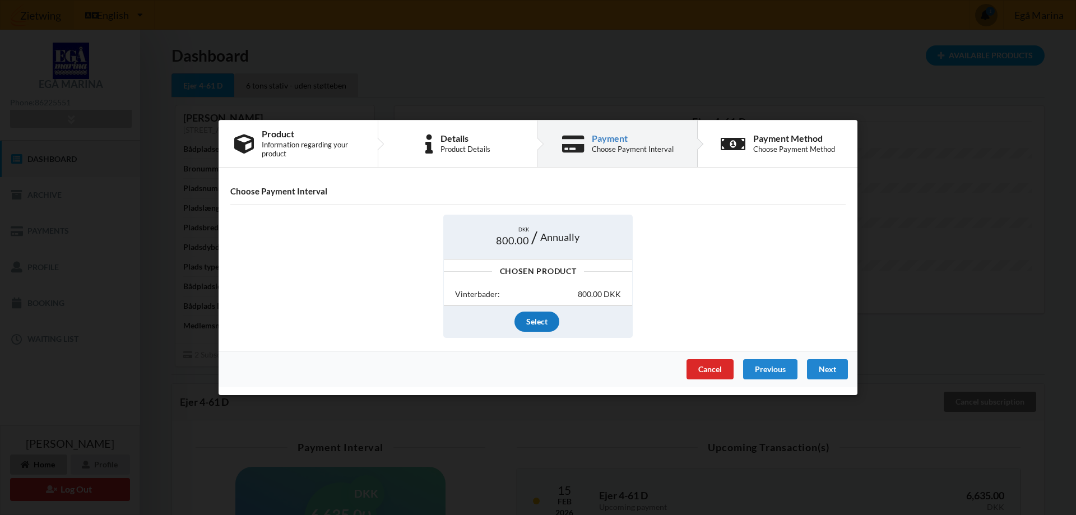
click at [535, 317] on div "Select" at bounding box center [536, 322] width 45 height 20
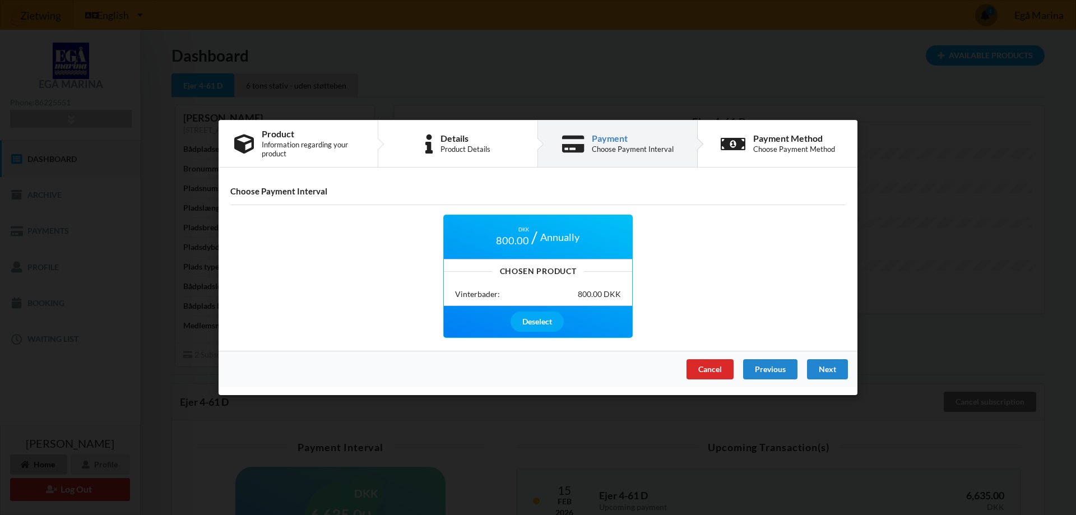
click at [795, 240] on div "DKK 800.00 Annually Chosen Product Vinterbader: 800.00 DKK Deselect" at bounding box center [537, 276] width 631 height 139
click at [828, 368] on div "Next" at bounding box center [827, 369] width 41 height 20
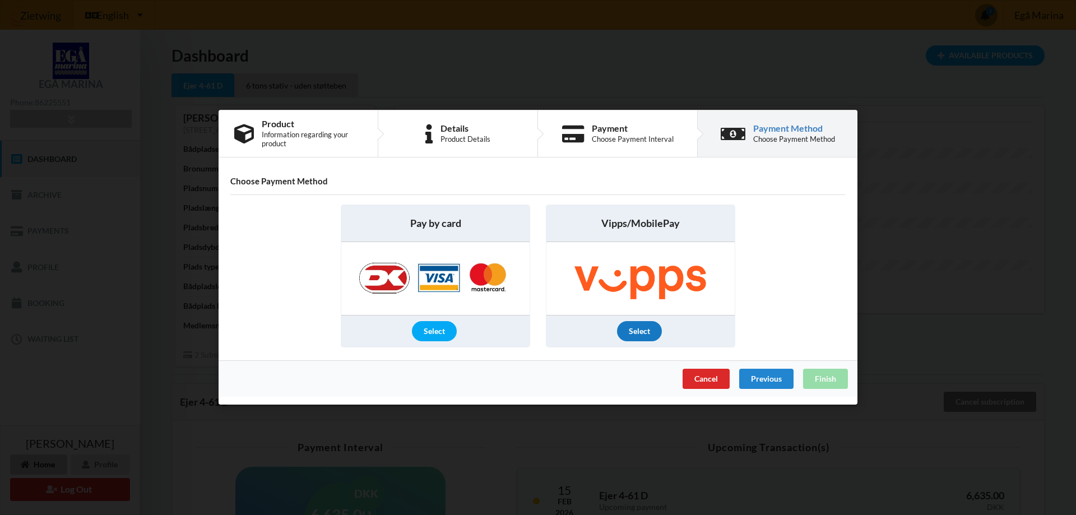
click at [639, 328] on div "Select" at bounding box center [639, 332] width 45 height 20
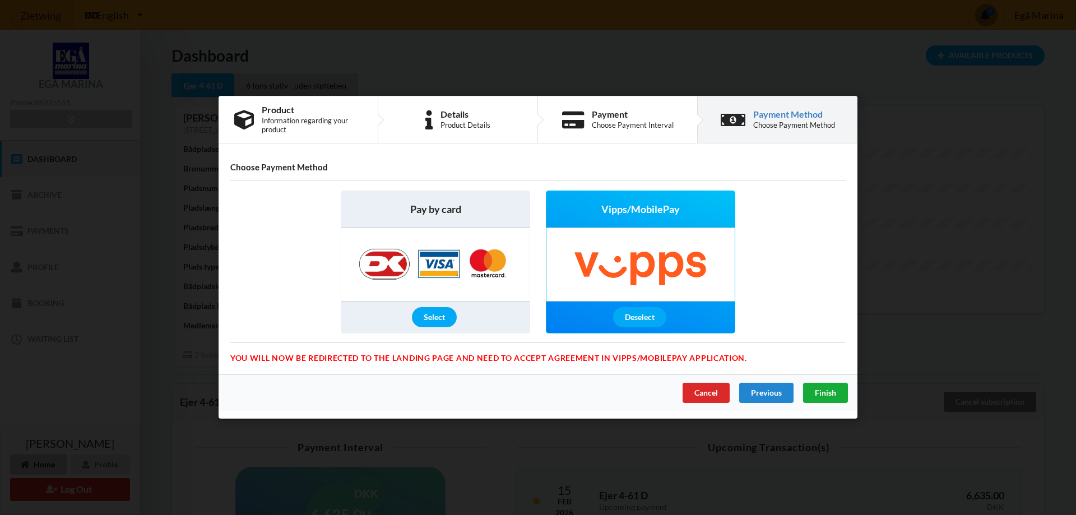
click at [826, 392] on span "Finish" at bounding box center [825, 393] width 21 height 10
click at [642, 242] on img at bounding box center [640, 265] width 181 height 73
click at [643, 201] on div "Vipps/MobilePay" at bounding box center [640, 210] width 188 height 36
click at [821, 389] on span "Finish" at bounding box center [825, 393] width 21 height 10
click at [636, 314] on div "Deselect" at bounding box center [639, 318] width 53 height 20
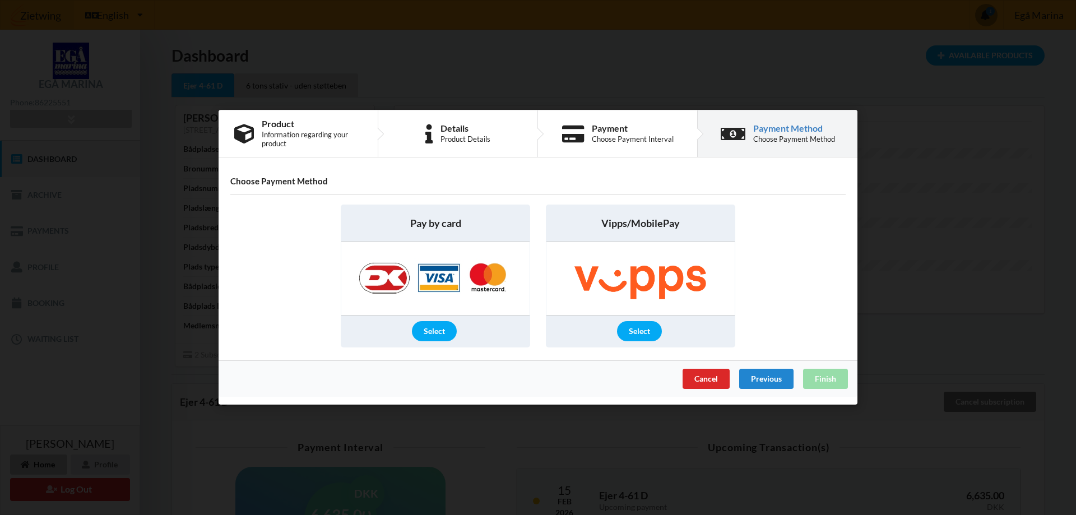
click at [653, 235] on div "Vipps/MobilePay" at bounding box center [640, 224] width 188 height 36
click at [762, 379] on div "Previous" at bounding box center [766, 379] width 54 height 20
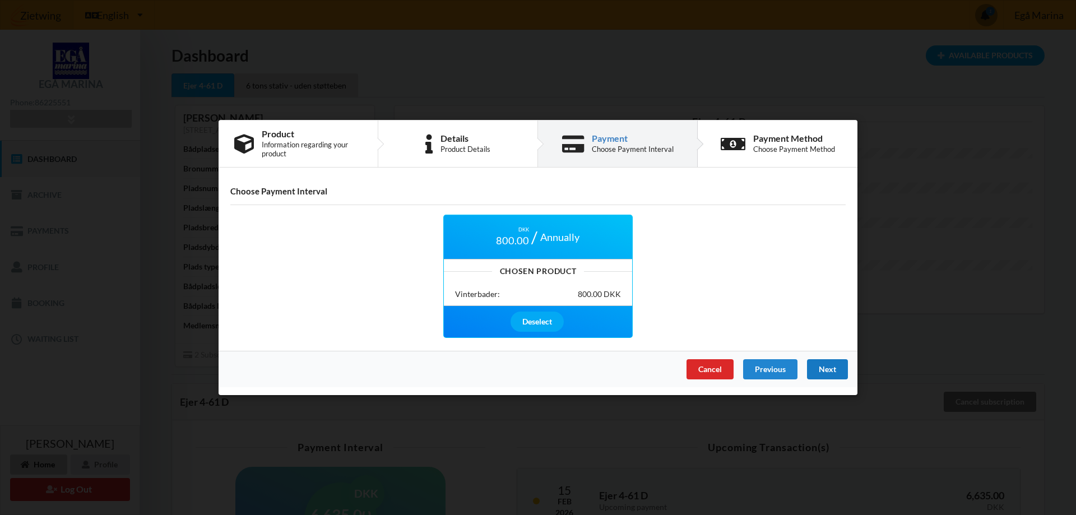
click at [831, 369] on div "Next" at bounding box center [827, 369] width 41 height 20
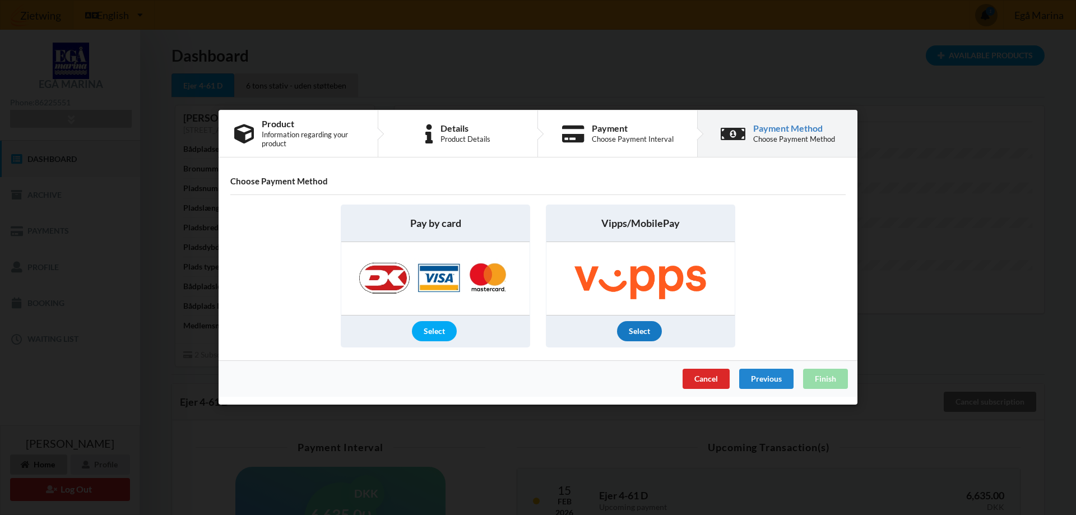
click at [634, 329] on div "Select" at bounding box center [639, 332] width 45 height 20
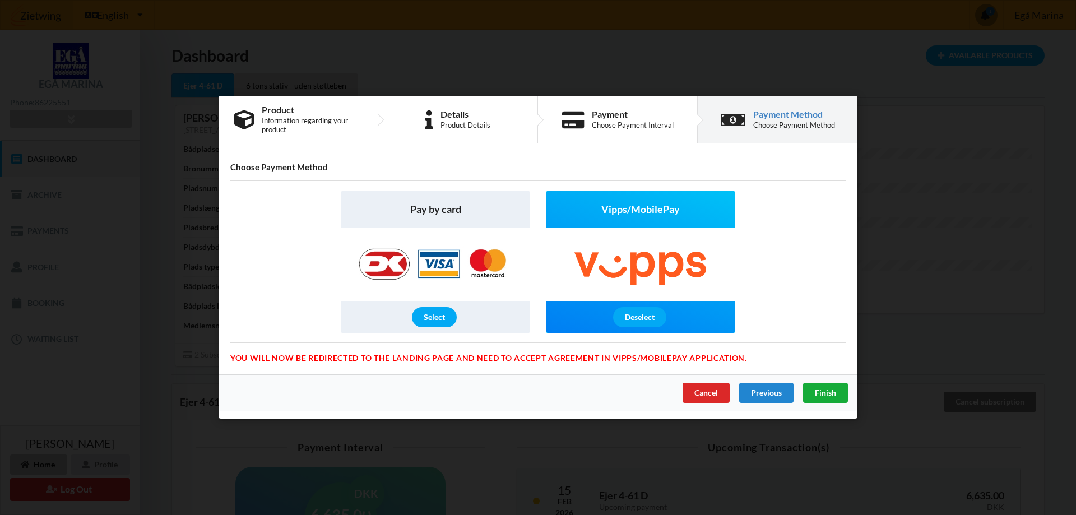
click at [824, 393] on span "Finish" at bounding box center [825, 393] width 21 height 10
click at [763, 392] on div "Previous" at bounding box center [766, 393] width 54 height 20
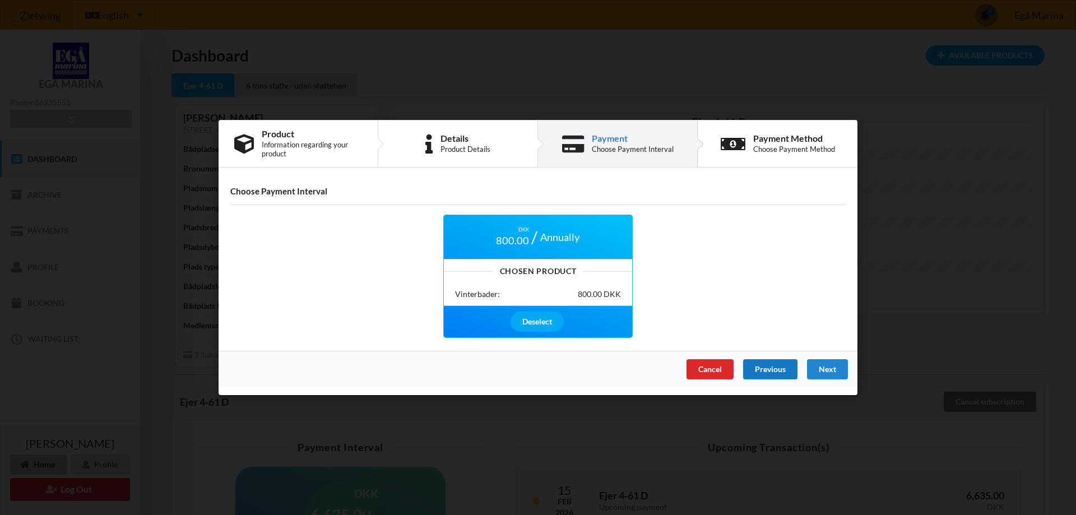
click at [767, 368] on div "Previous" at bounding box center [770, 369] width 54 height 20
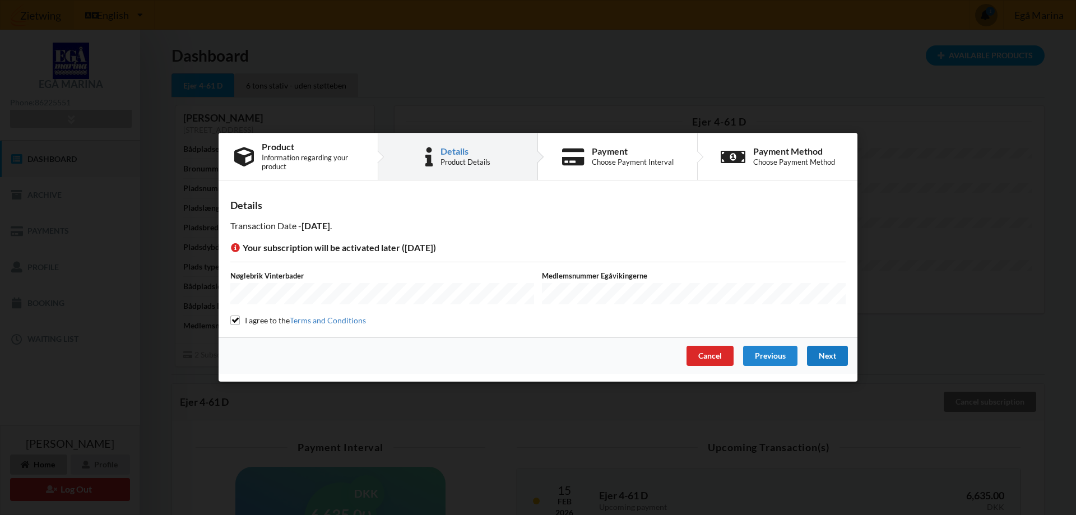
click at [819, 350] on div "Next" at bounding box center [827, 356] width 41 height 20
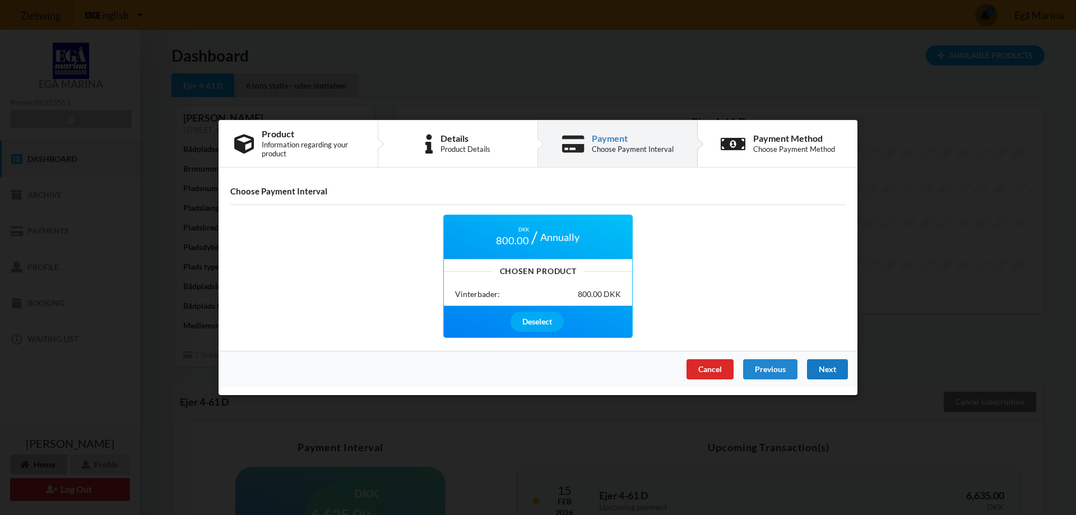
click at [829, 368] on div "Next" at bounding box center [827, 369] width 41 height 20
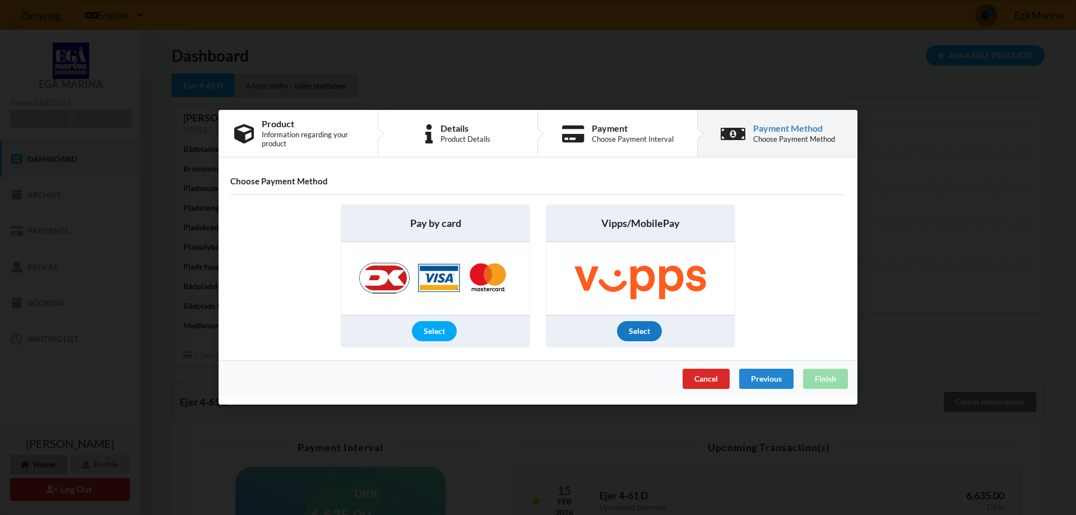
click at [640, 329] on div "Select" at bounding box center [639, 332] width 45 height 20
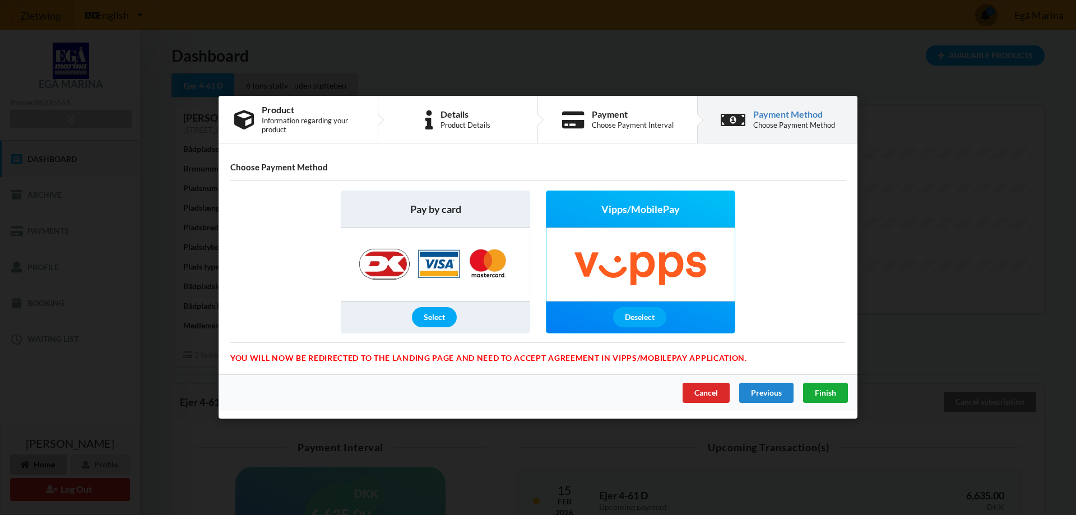
click at [817, 391] on span "Finish" at bounding box center [825, 393] width 21 height 10
click at [823, 391] on span "Finish" at bounding box center [825, 393] width 21 height 10
click at [764, 392] on div "Previous" at bounding box center [766, 393] width 54 height 20
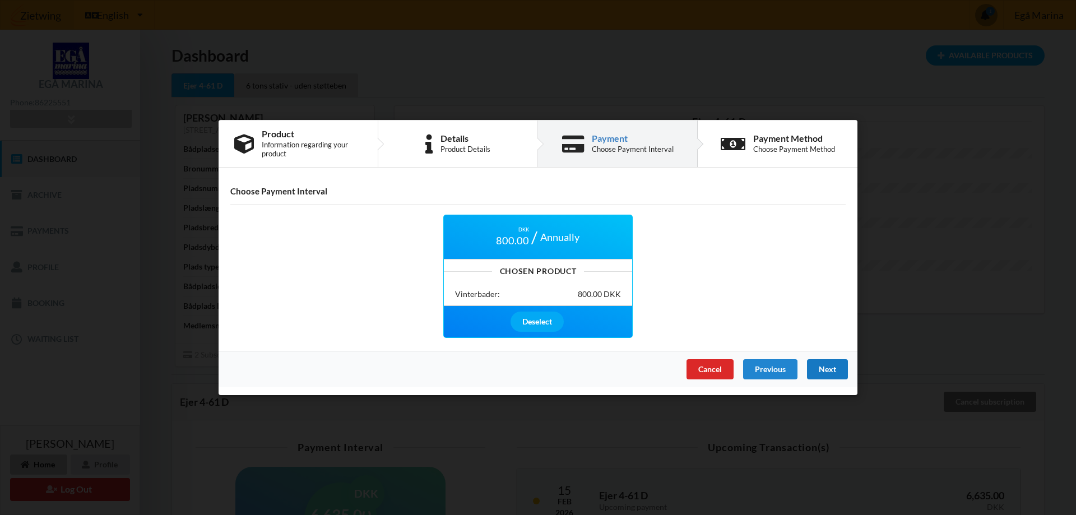
click at [835, 369] on div "Next" at bounding box center [827, 369] width 41 height 20
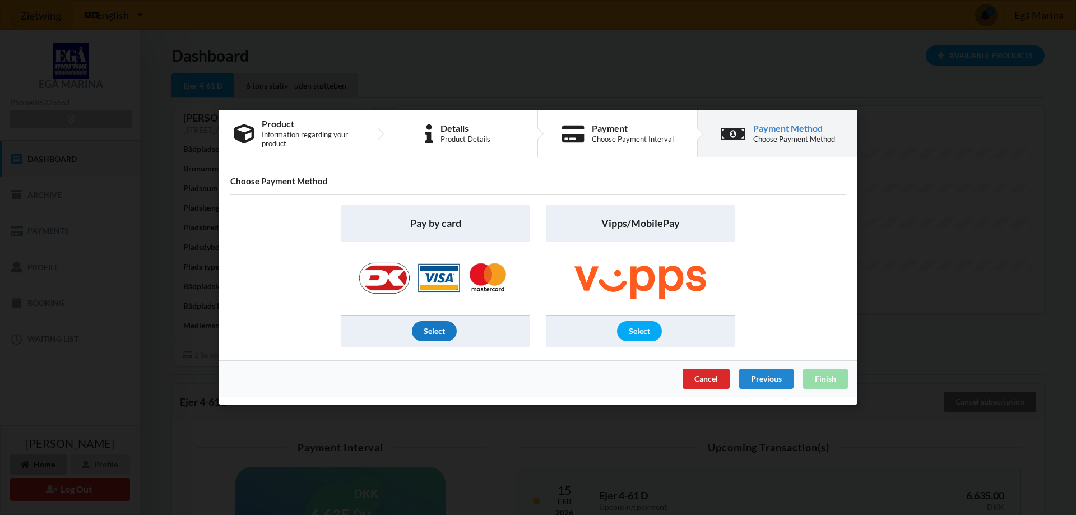
click at [432, 331] on div "Select" at bounding box center [434, 332] width 45 height 20
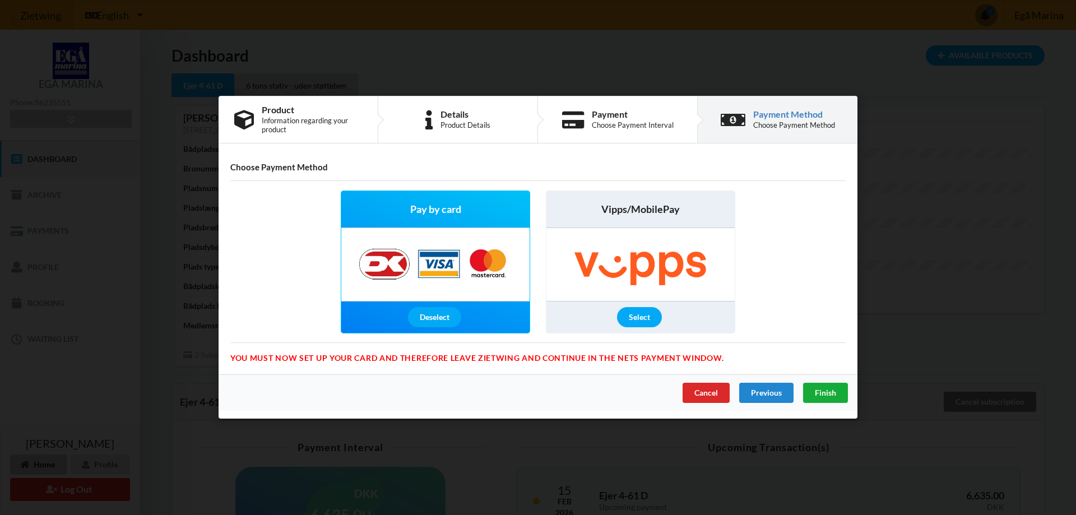
click at [832, 396] on span "Finish" at bounding box center [825, 393] width 21 height 10
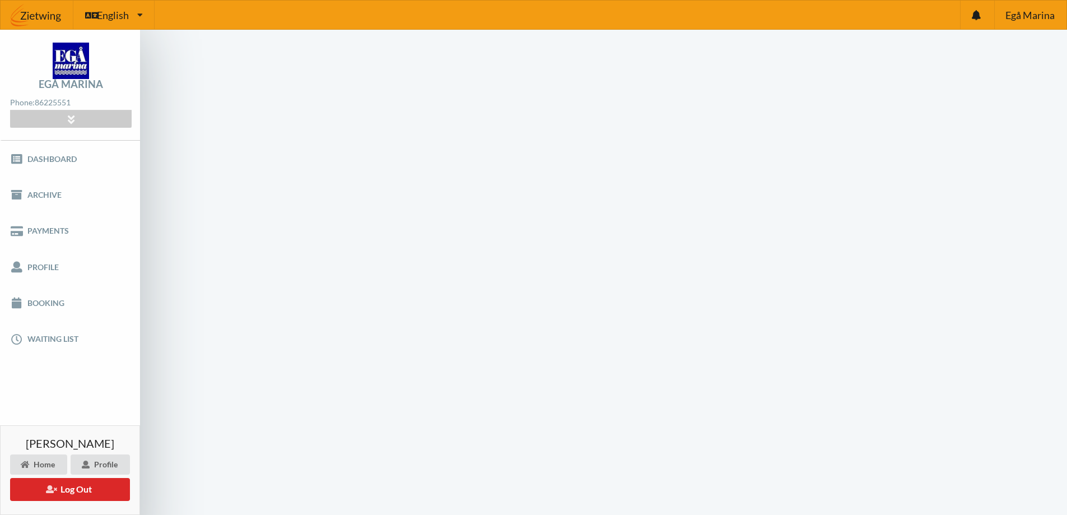
scroll to position [45, 0]
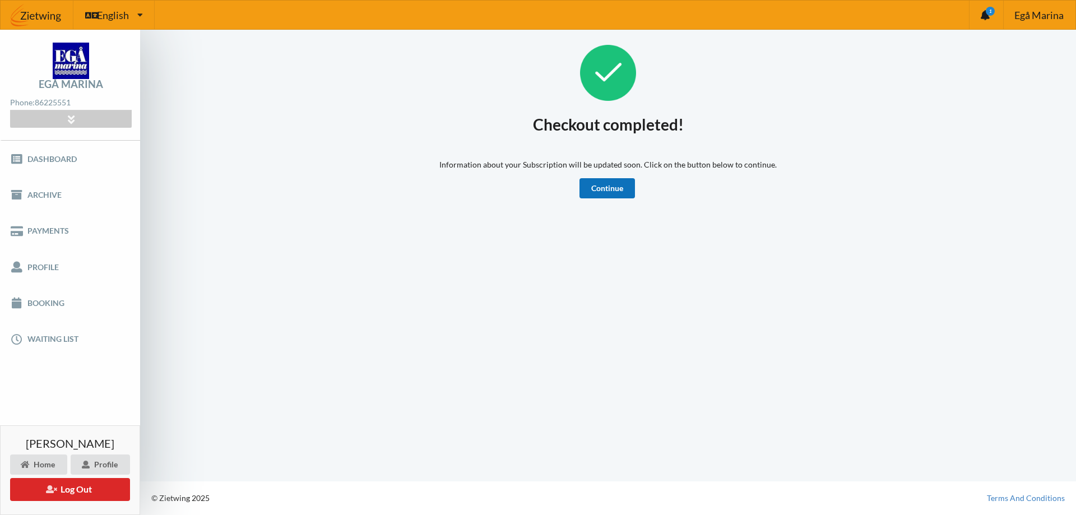
click at [612, 187] on link "Continue" at bounding box center [606, 188] width 55 height 20
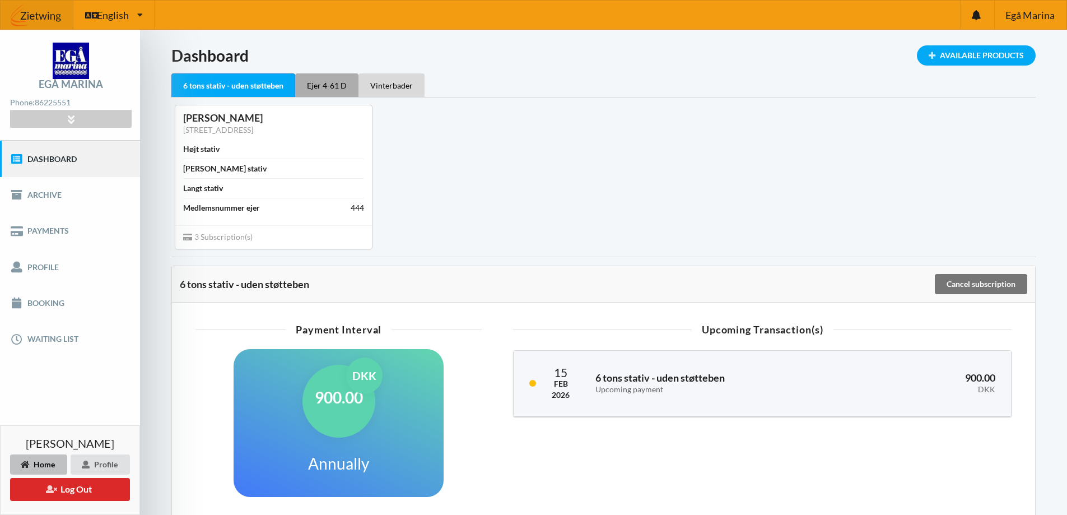
click at [324, 80] on div "Ejer 4-61 D" at bounding box center [326, 85] width 63 height 24
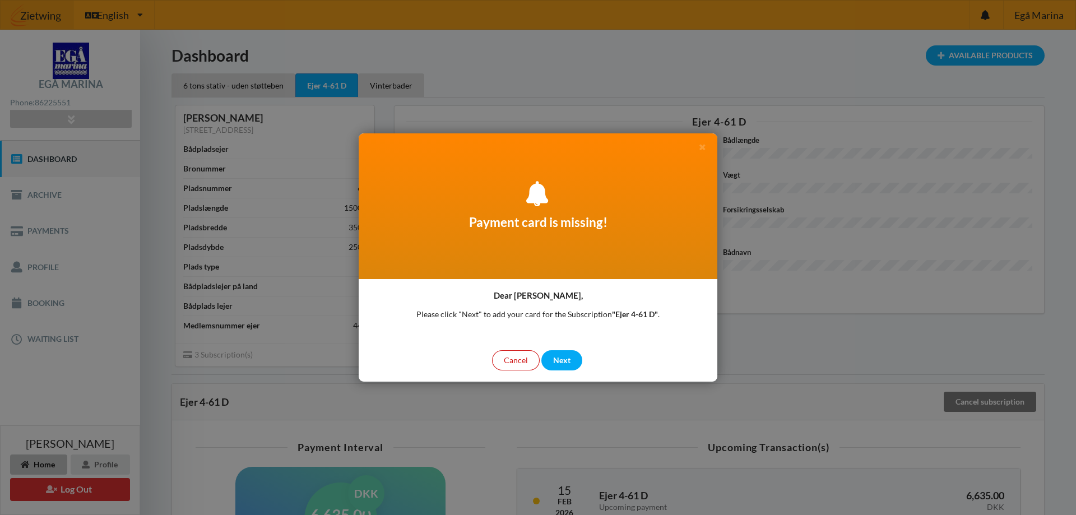
click at [526, 358] on div "Cancel" at bounding box center [516, 360] width 48 height 20
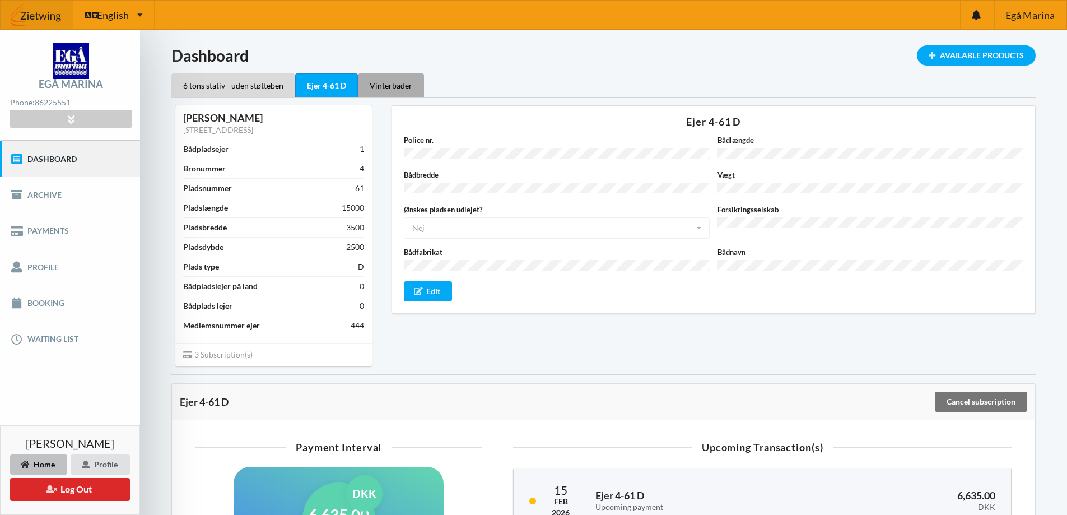
click at [391, 82] on div "Vinterbader" at bounding box center [391, 85] width 66 height 24
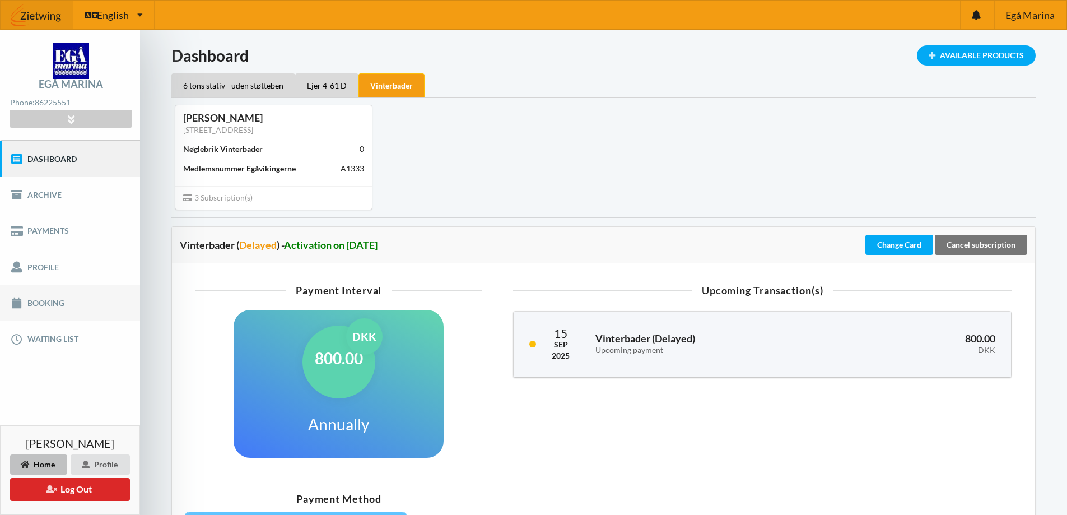
click at [39, 304] on link "Booking" at bounding box center [70, 303] width 140 height 36
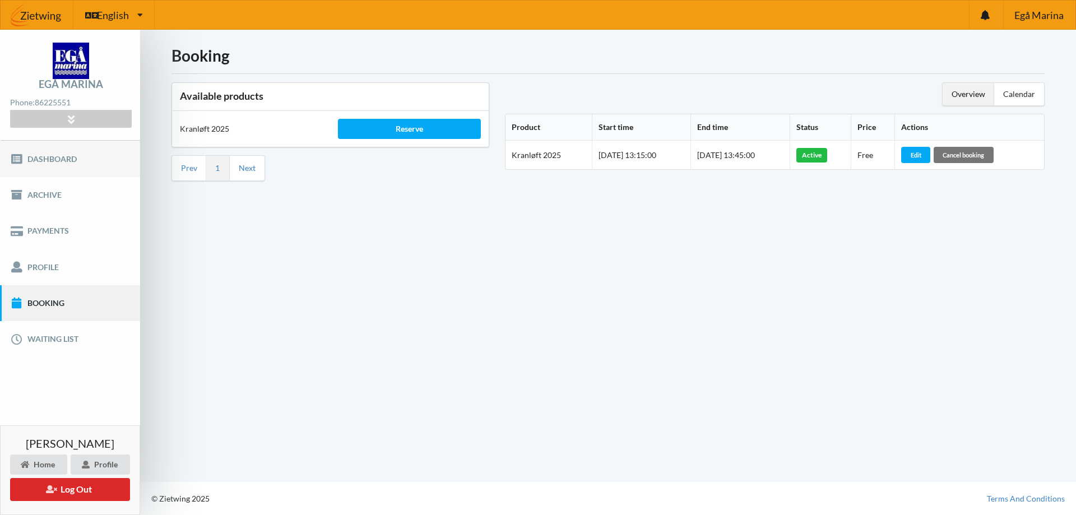
click at [47, 160] on link "Dashboard" at bounding box center [70, 159] width 140 height 36
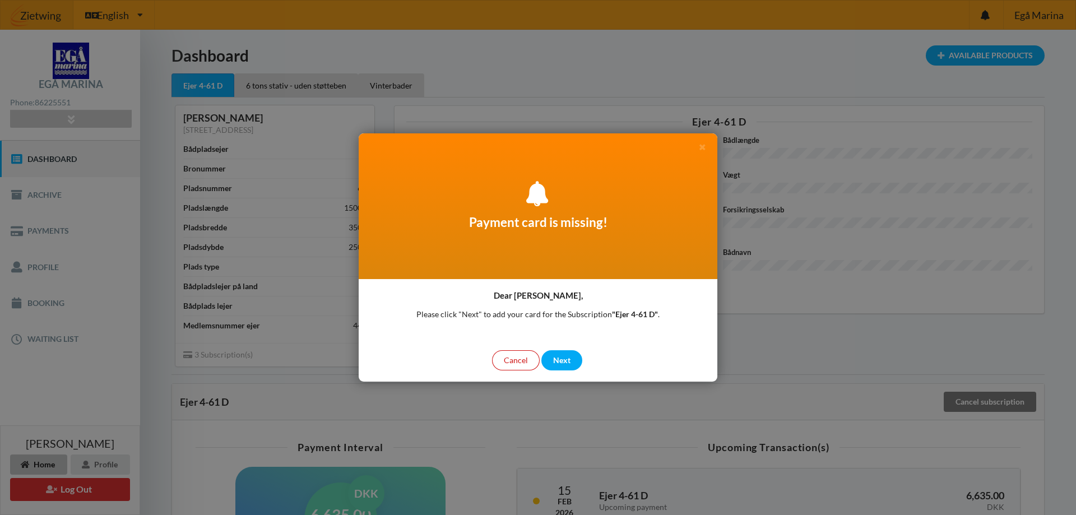
click at [514, 360] on div "Cancel" at bounding box center [516, 360] width 48 height 20
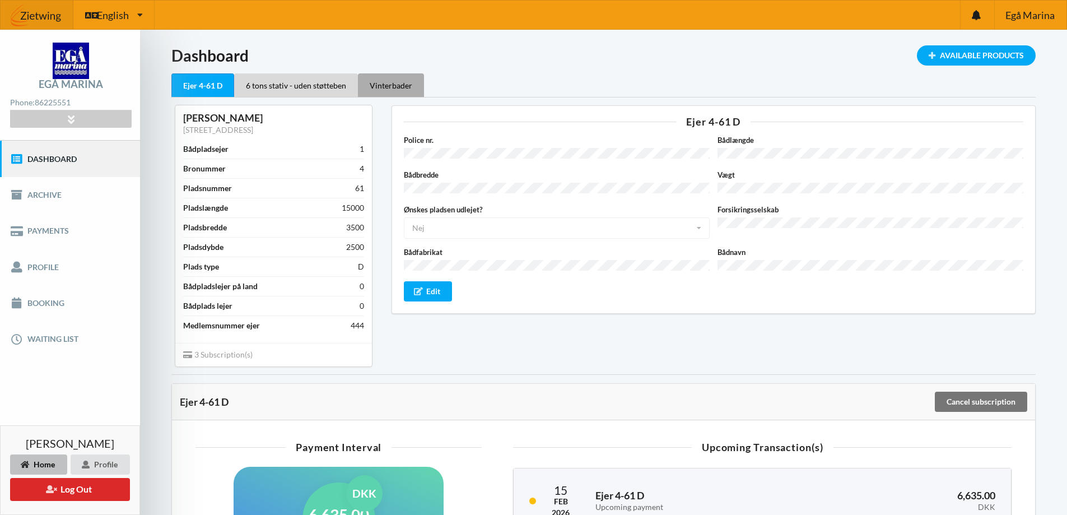
click at [410, 85] on div "Vinterbader" at bounding box center [391, 85] width 66 height 24
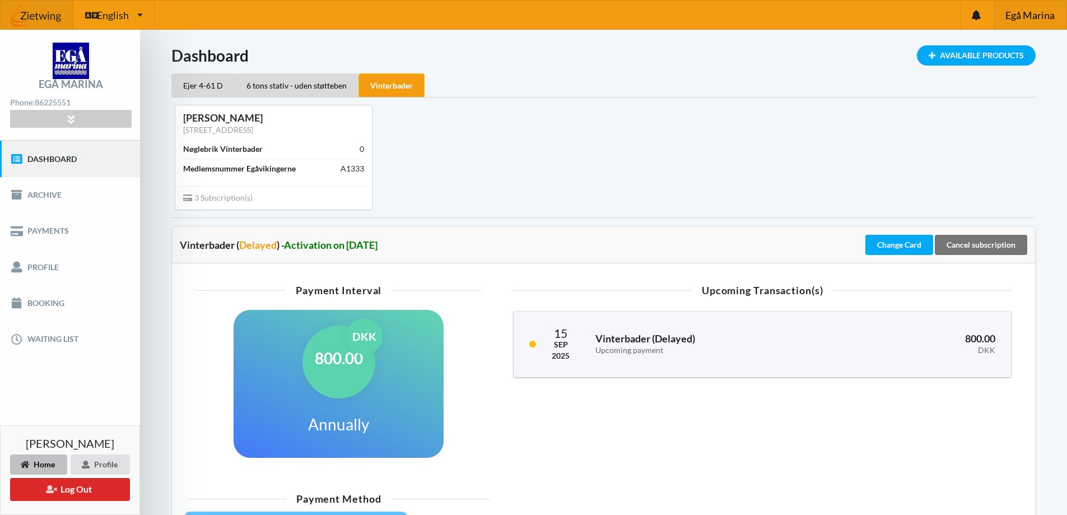
click at [1023, 10] on span "Egå Marina" at bounding box center [1030, 15] width 49 height 10
click at [77, 488] on button "Log Out" at bounding box center [70, 489] width 120 height 23
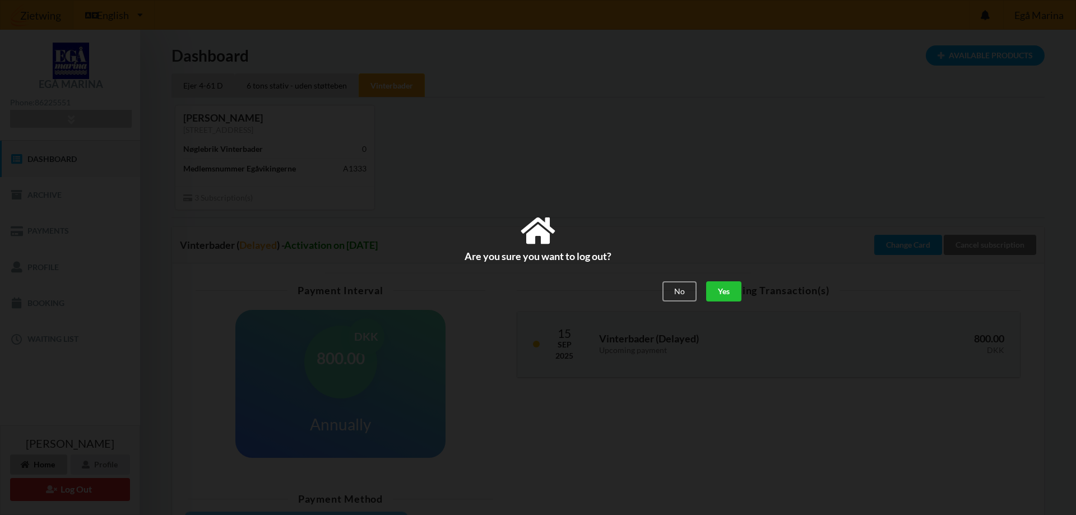
click at [714, 290] on div "Yes" at bounding box center [723, 291] width 35 height 20
